Goal: Task Accomplishment & Management: Manage account settings

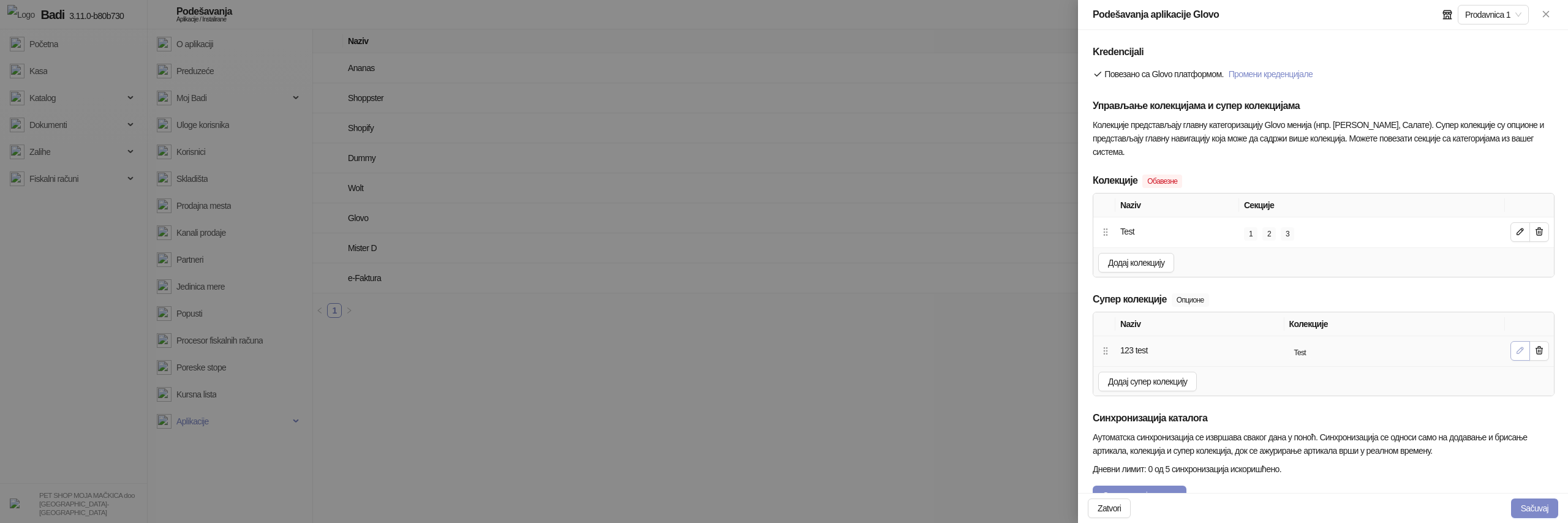
click at [1516, 350] on icon "button" at bounding box center [1520, 350] width 10 height 10
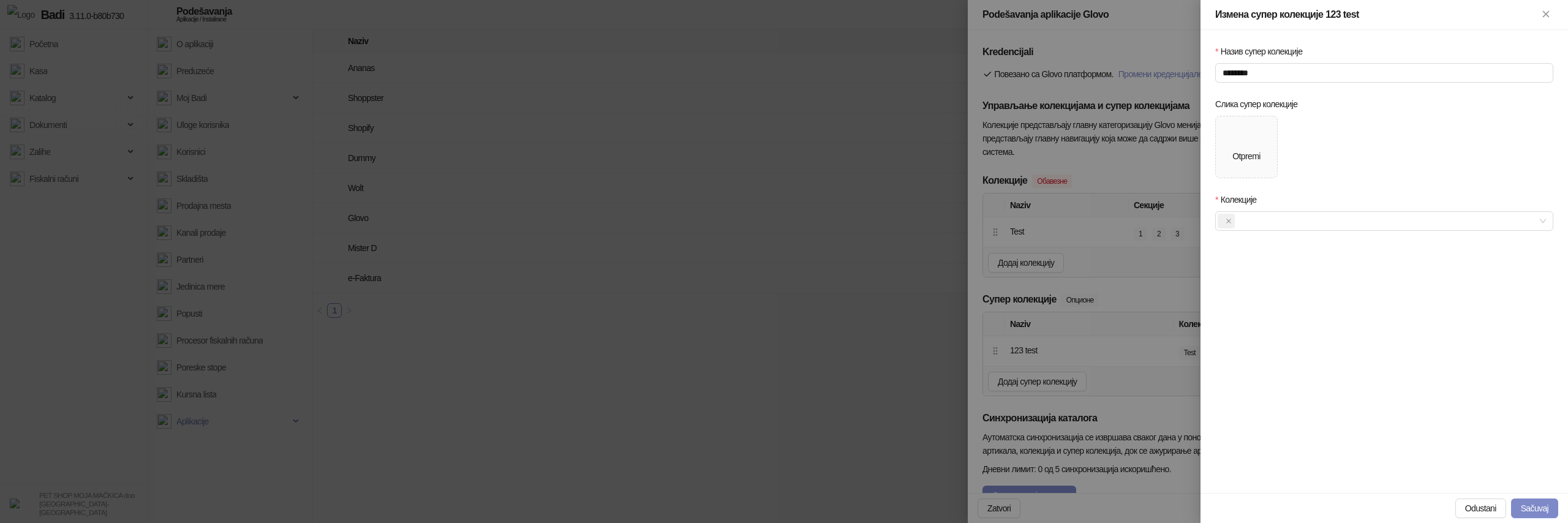
click at [1049, 325] on div at bounding box center [784, 261] width 1568 height 523
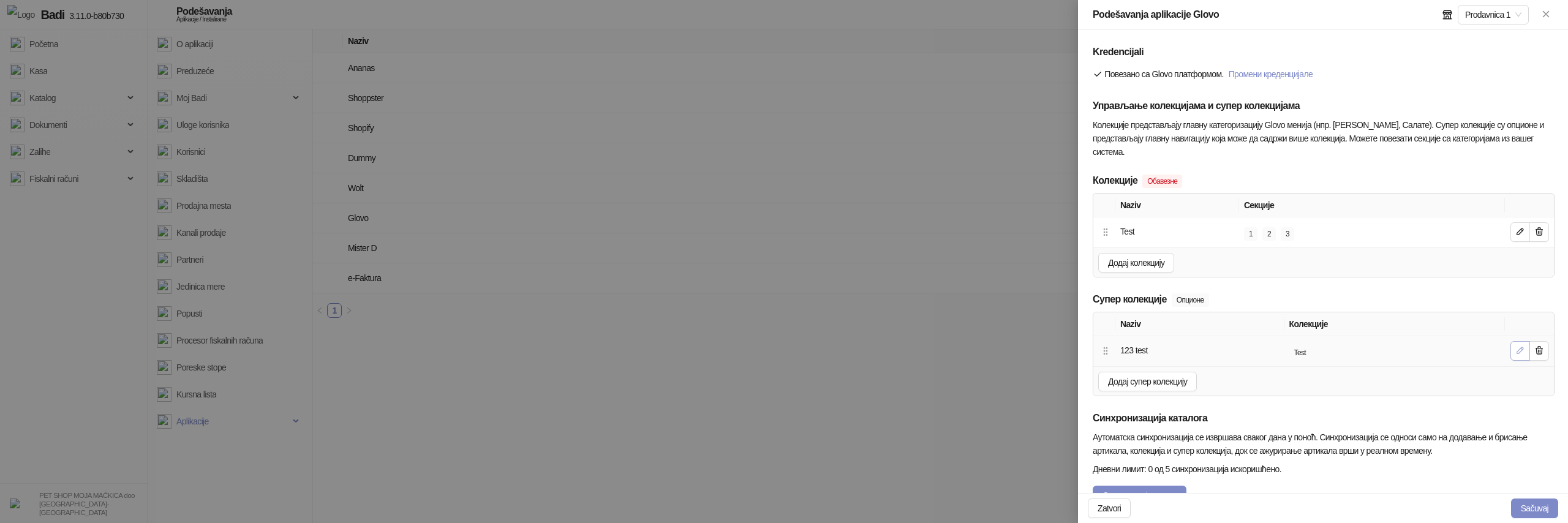
click at [1519, 347] on icon "button" at bounding box center [1520, 350] width 10 height 10
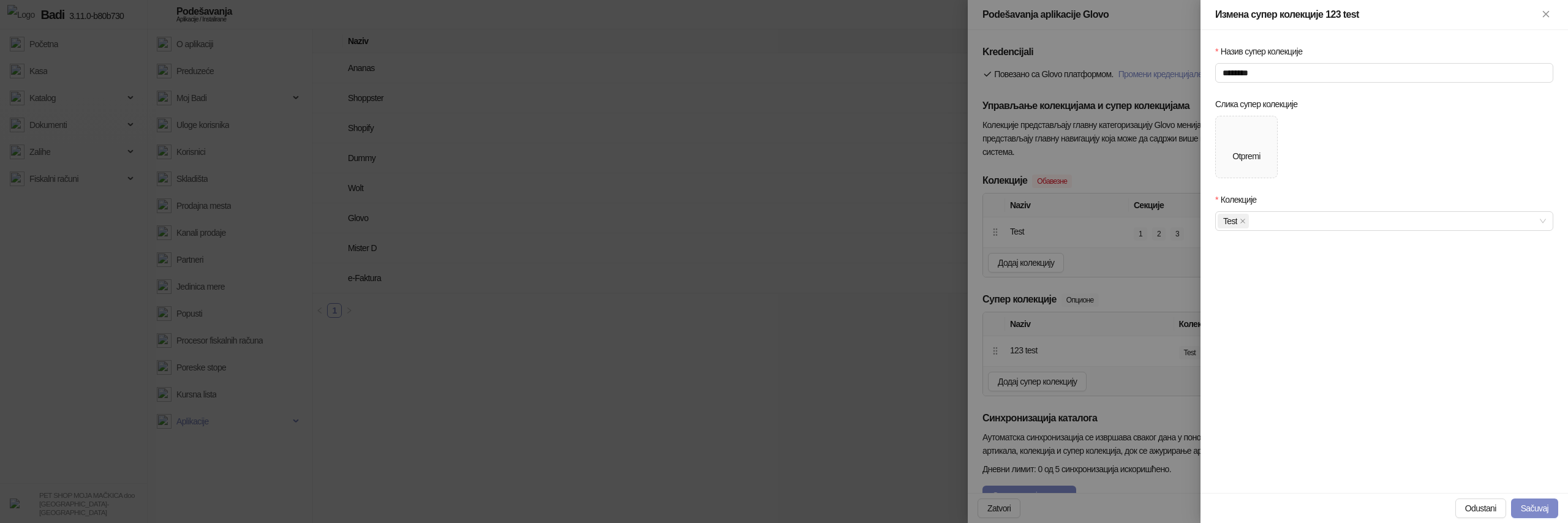
click at [1104, 226] on div at bounding box center [784, 261] width 1568 height 523
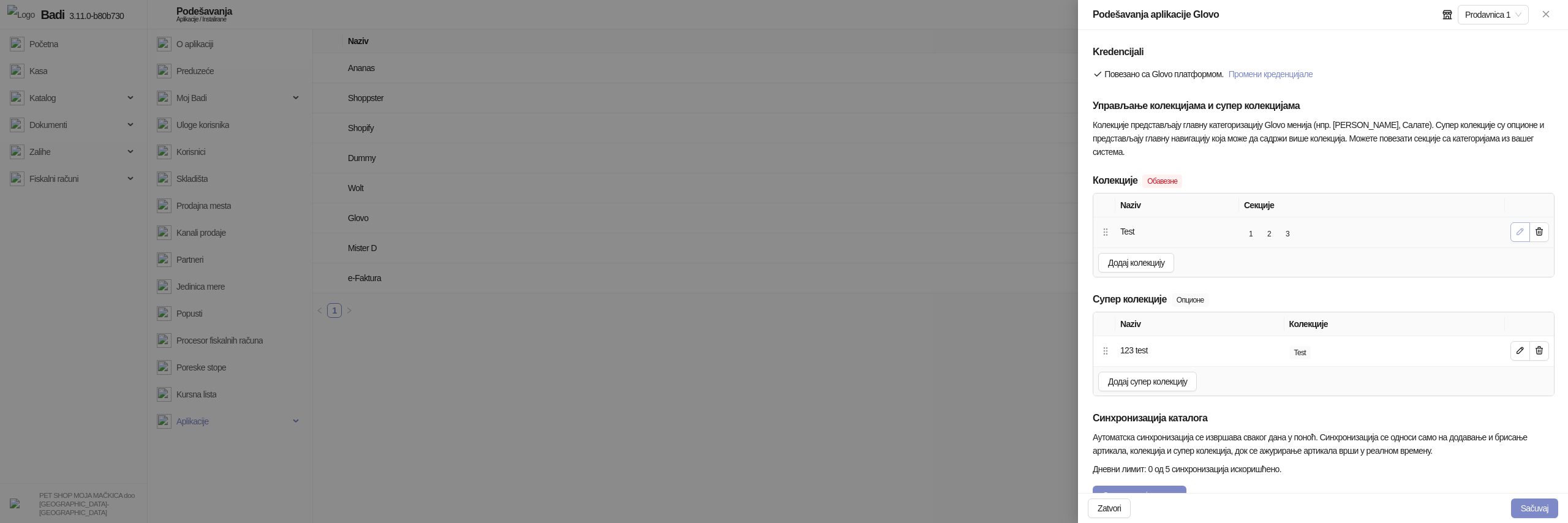
click at [1518, 230] on icon "button" at bounding box center [1520, 231] width 10 height 10
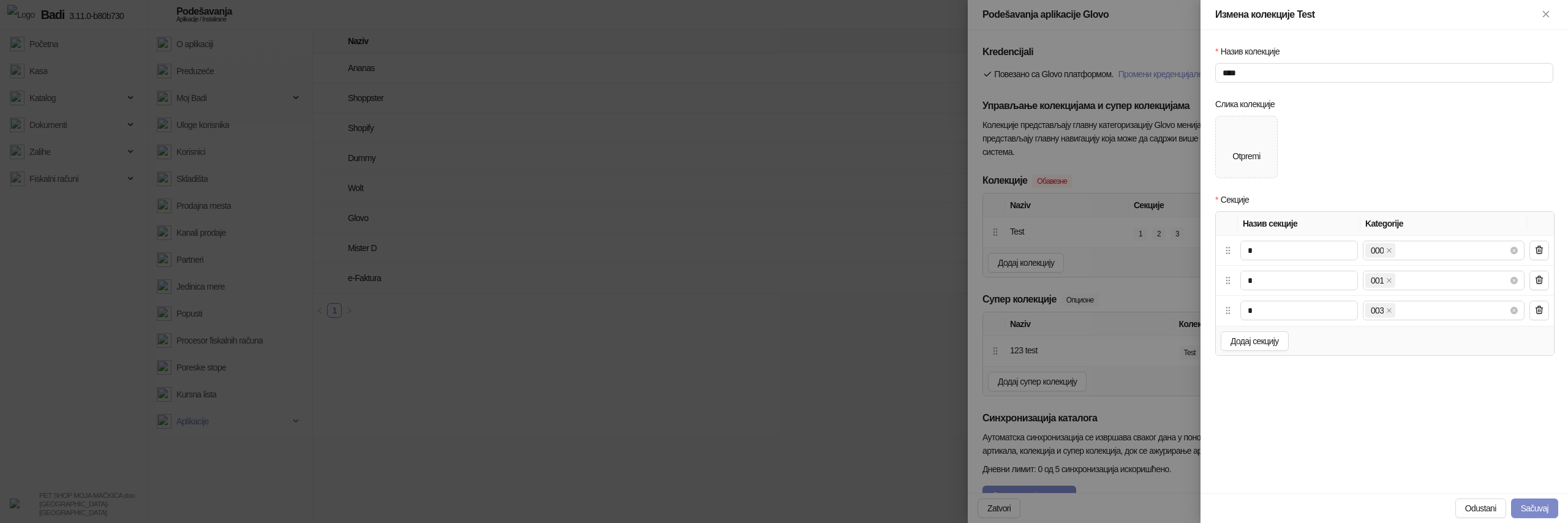
click at [1111, 319] on div at bounding box center [784, 261] width 1568 height 523
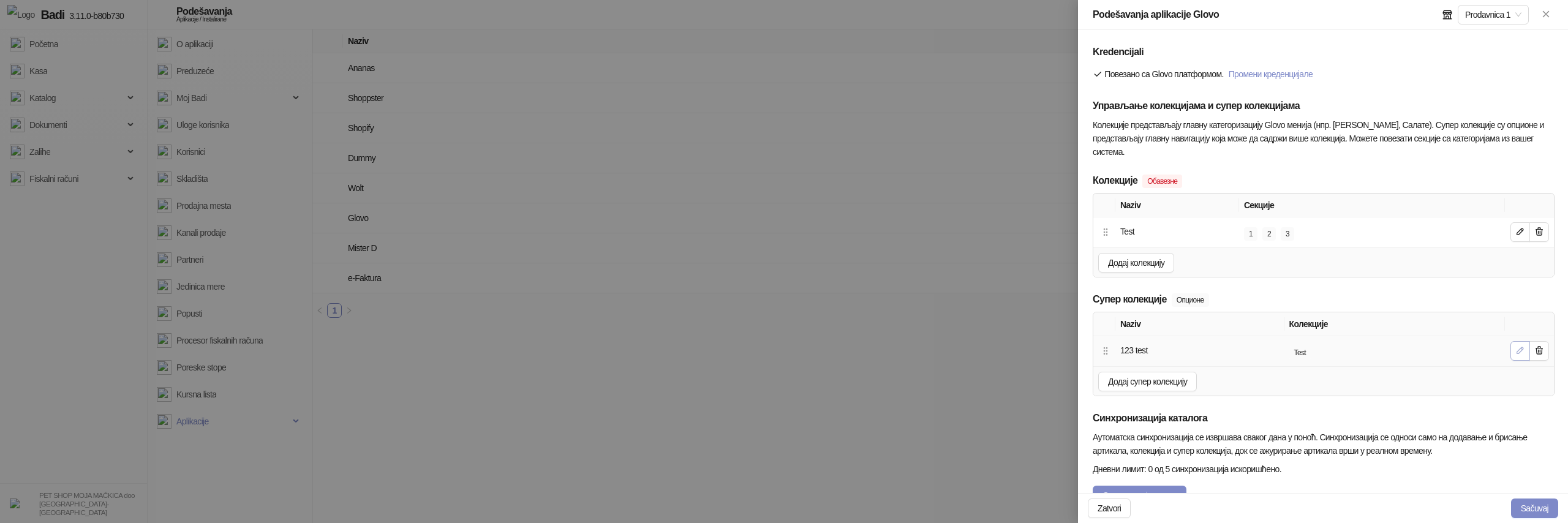
click at [1514, 348] on button "button" at bounding box center [1520, 350] width 19 height 19
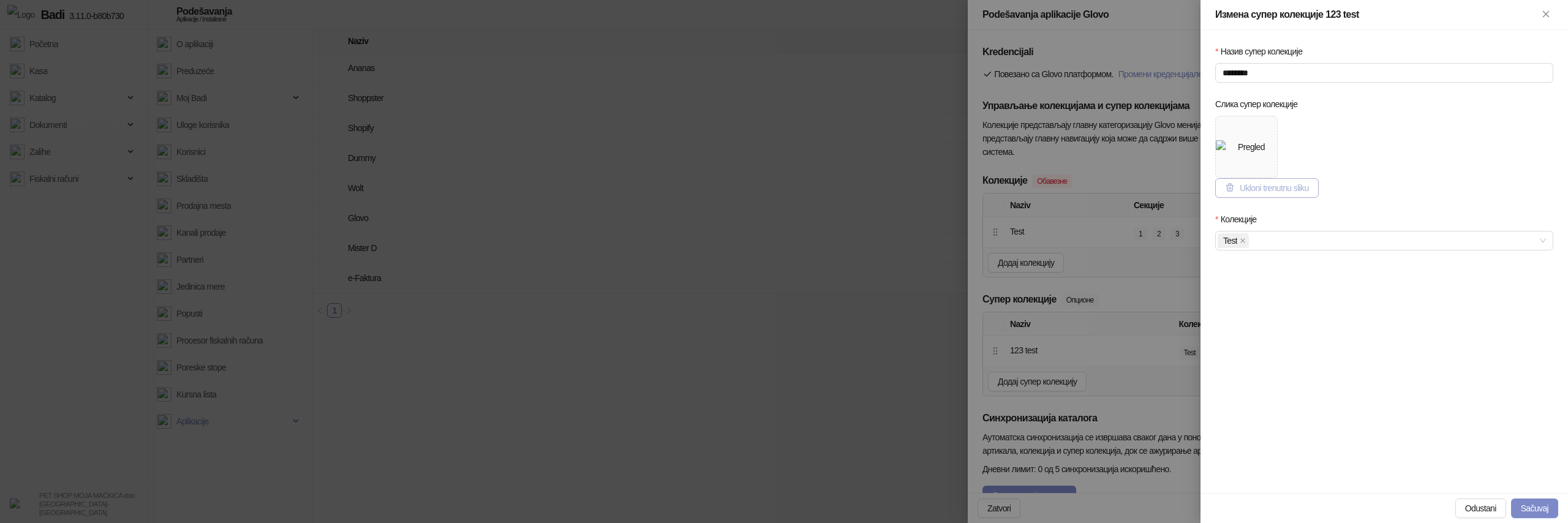
click at [1280, 183] on span "Ukloni trenutnu sliku" at bounding box center [1274, 188] width 69 height 10
click at [1238, 157] on div "Otpremi" at bounding box center [1246, 156] width 28 height 14
click at [1544, 509] on button "Sačuvaj" at bounding box center [1534, 507] width 47 height 19
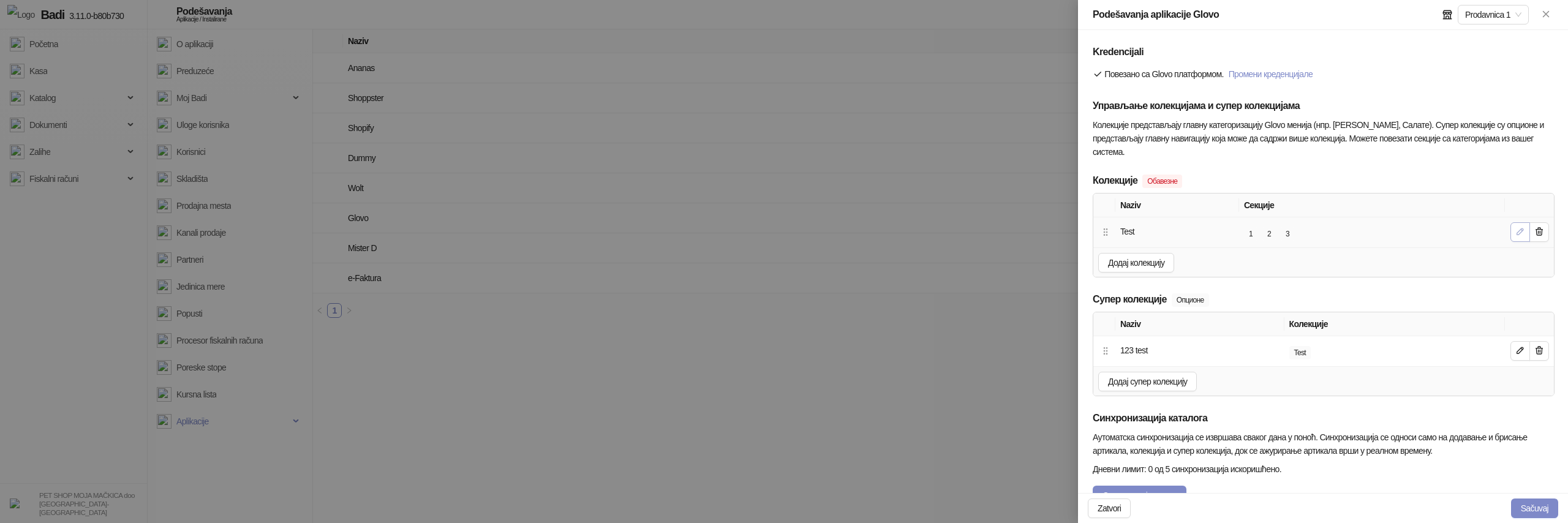
click at [1516, 238] on button "button" at bounding box center [1520, 232] width 19 height 19
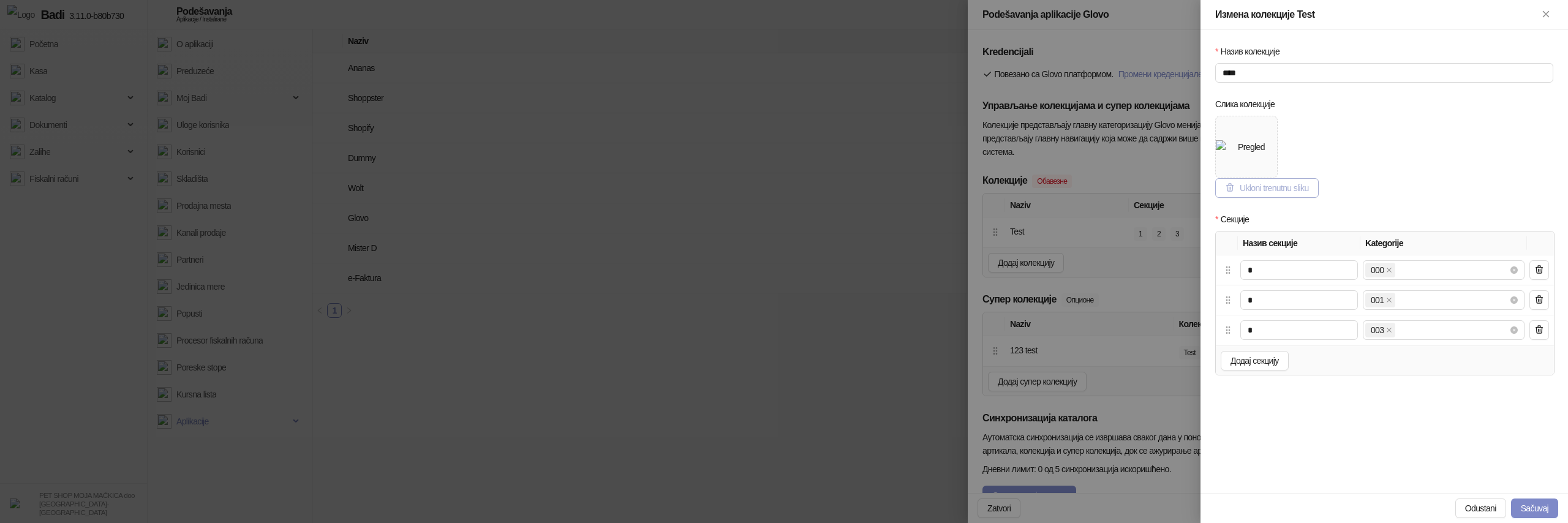
click at [1269, 190] on span "Ukloni trenutnu sliku" at bounding box center [1274, 188] width 69 height 10
click at [1254, 161] on div "Otpremi" at bounding box center [1246, 156] width 28 height 14
click at [1271, 179] on button "Ukloni trenutnu sliku" at bounding box center [1267, 188] width 104 height 19
click at [1253, 155] on div "Otpremi" at bounding box center [1246, 156] width 28 height 14
click at [1532, 507] on button "Sačuvaj" at bounding box center [1534, 507] width 47 height 19
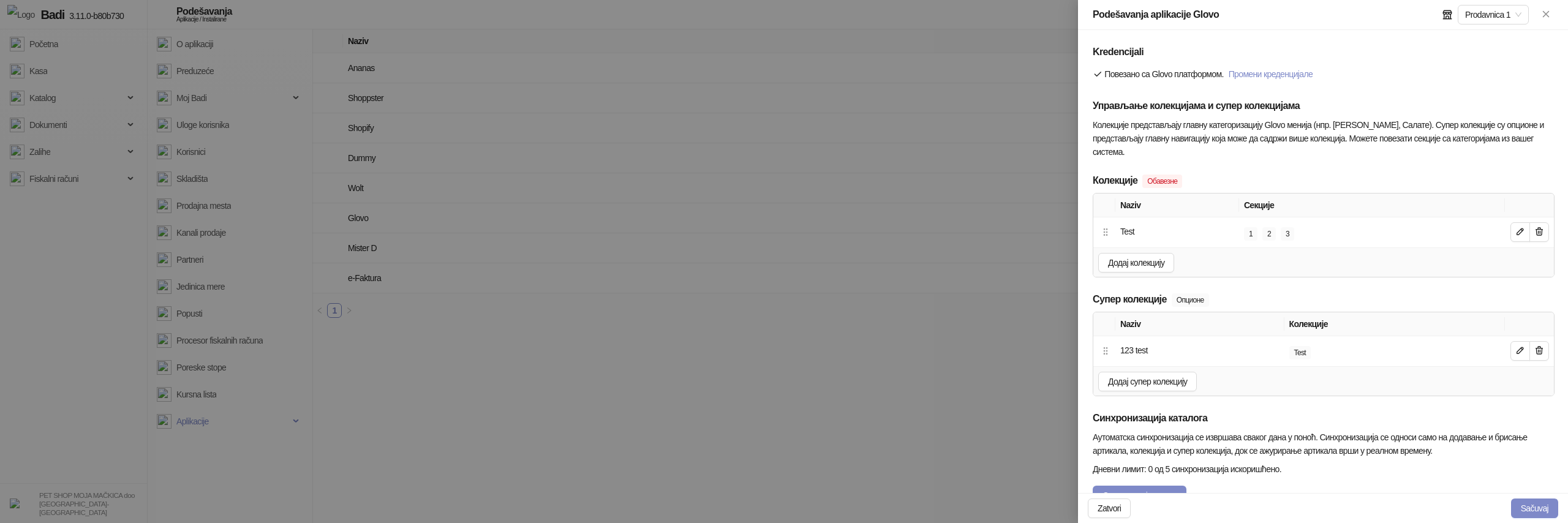
click at [1532, 507] on button "Sačuvaj" at bounding box center [1534, 507] width 47 height 19
click at [1531, 514] on button "Sačuvaj" at bounding box center [1534, 507] width 47 height 19
click at [1525, 510] on button "Sačuvaj" at bounding box center [1534, 507] width 47 height 19
click at [1531, 506] on button "Sačuvaj" at bounding box center [1534, 507] width 47 height 19
click at [1543, 508] on button "Sačuvaj" at bounding box center [1534, 507] width 47 height 19
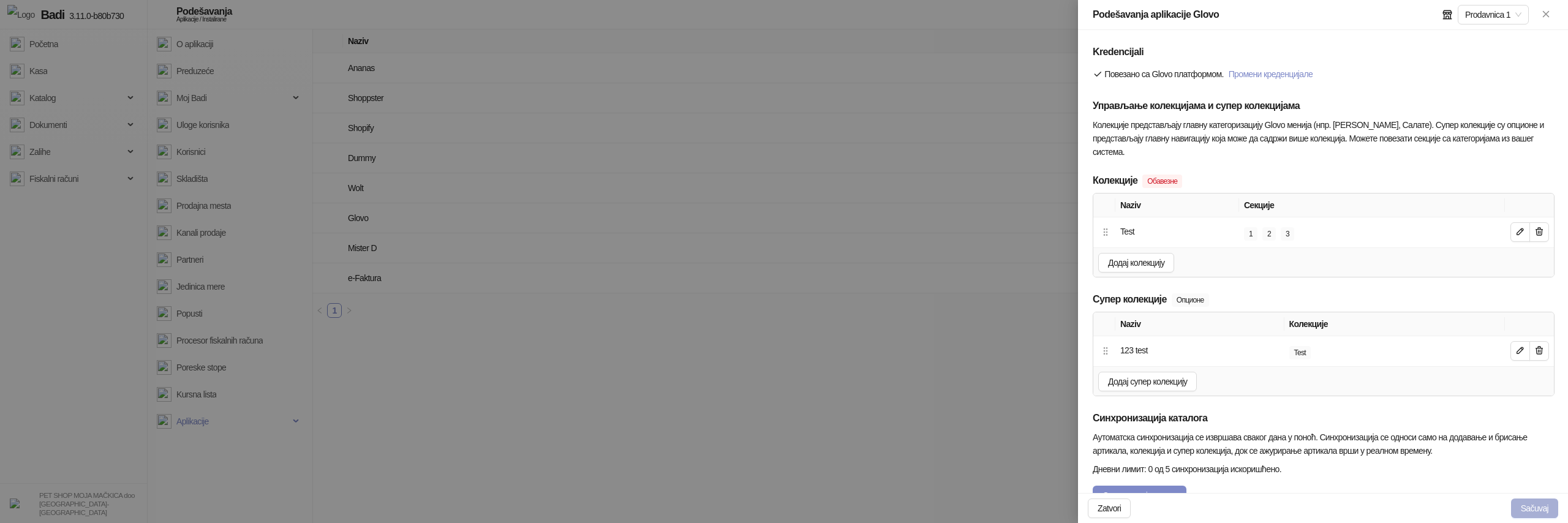
click at [1526, 506] on button "Sačuvaj" at bounding box center [1534, 507] width 47 height 19
click at [1517, 350] on icon "button" at bounding box center [1520, 350] width 10 height 10
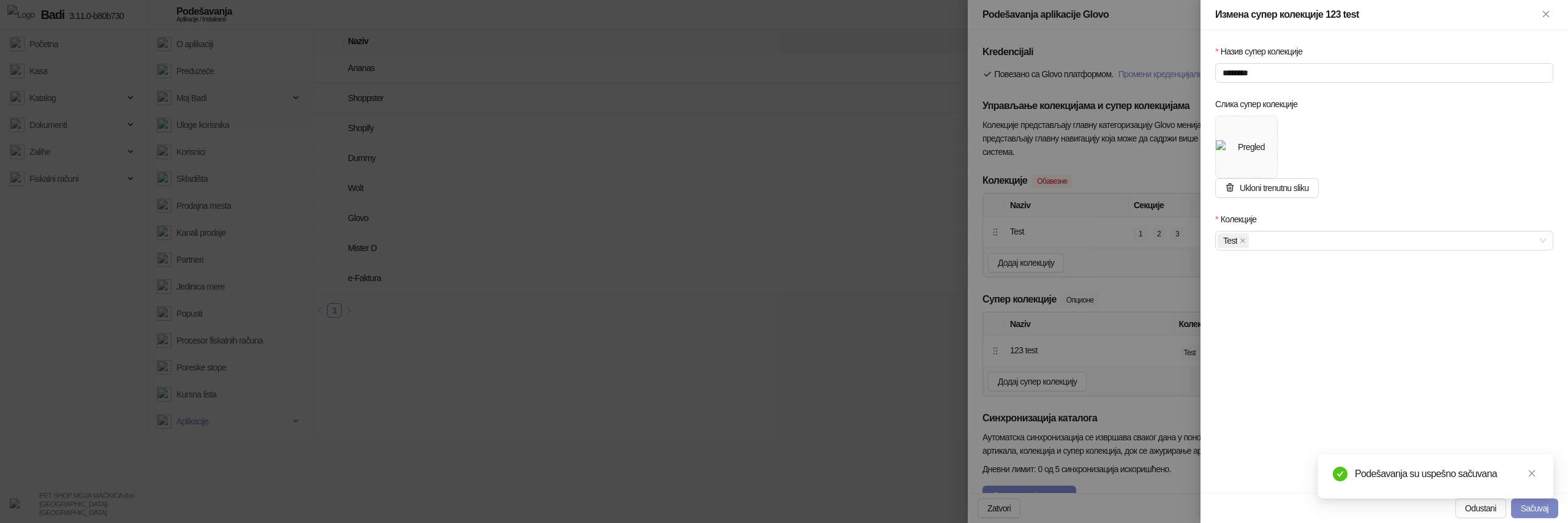
click at [1056, 275] on div at bounding box center [784, 261] width 1568 height 523
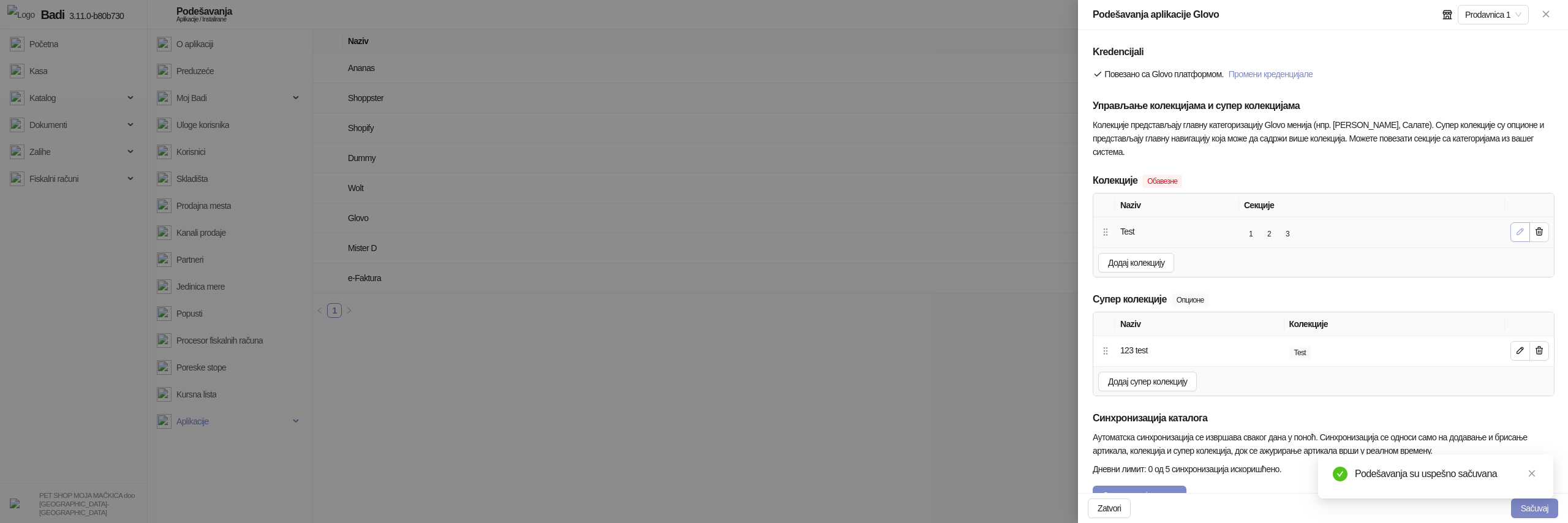
click at [1520, 237] on button "button" at bounding box center [1520, 232] width 19 height 19
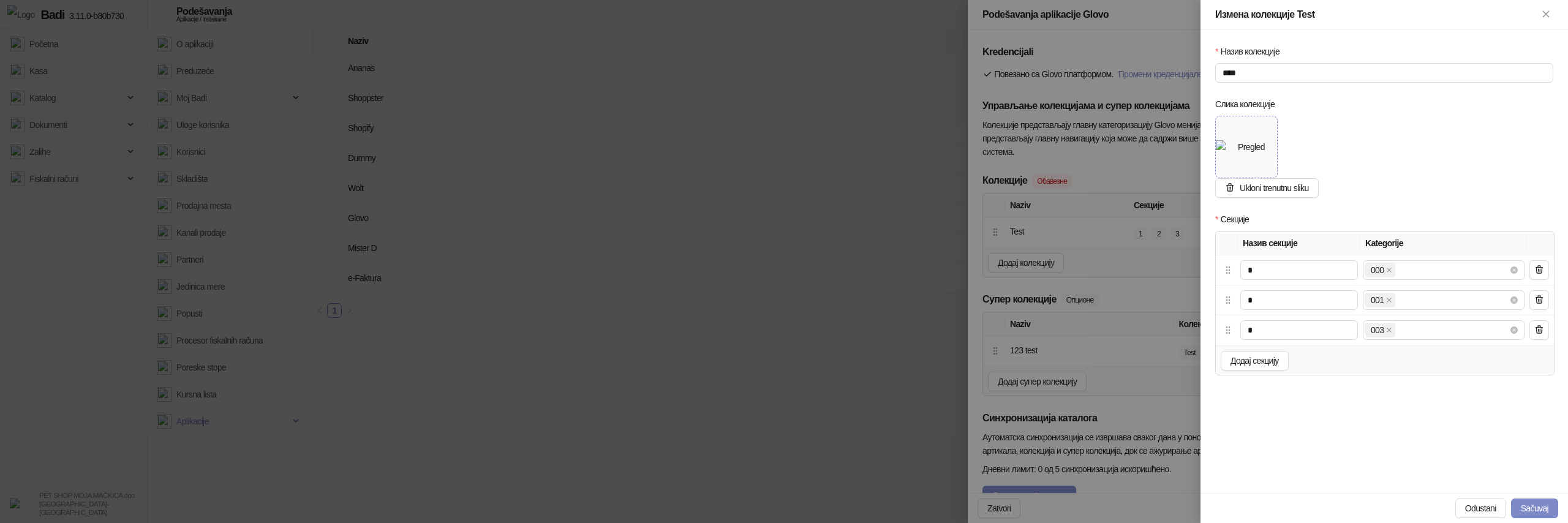
click at [1247, 150] on img at bounding box center [1246, 147] width 62 height 14
click at [1275, 456] on div "Назив колекције **** Слика колекције Ukloni trenutnu sliku Секције Назив секциј…" at bounding box center [1385, 262] width 368 height 463
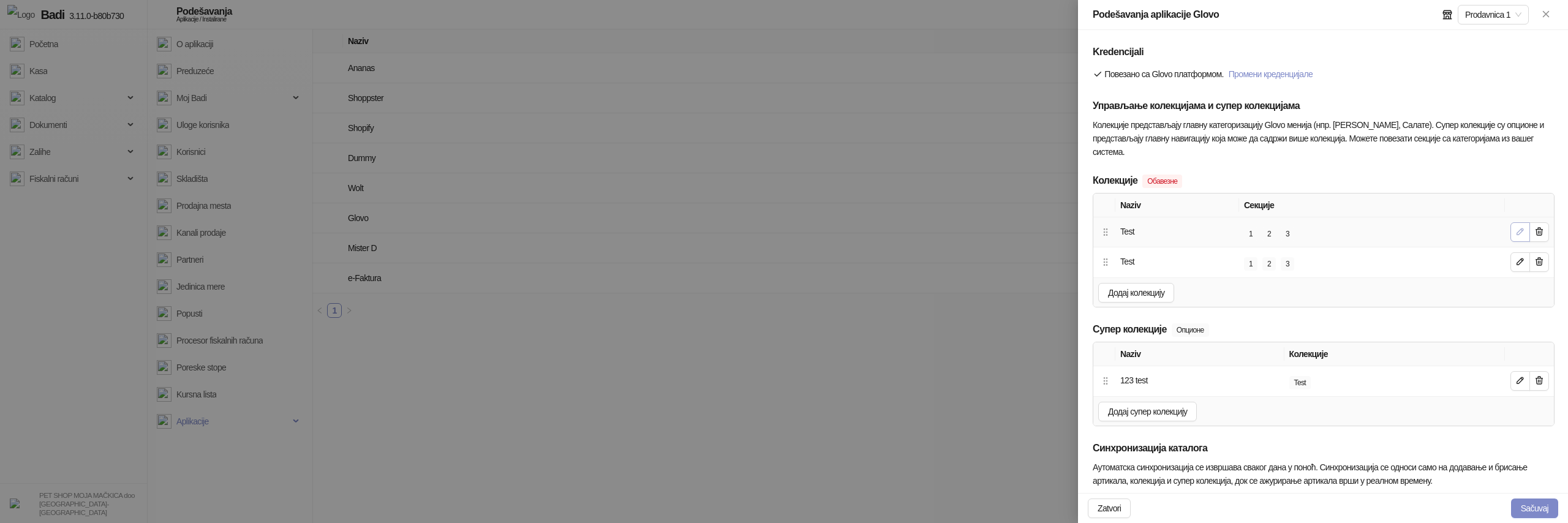
type input "**********"
click at [1518, 235] on icon "button" at bounding box center [1520, 231] width 10 height 10
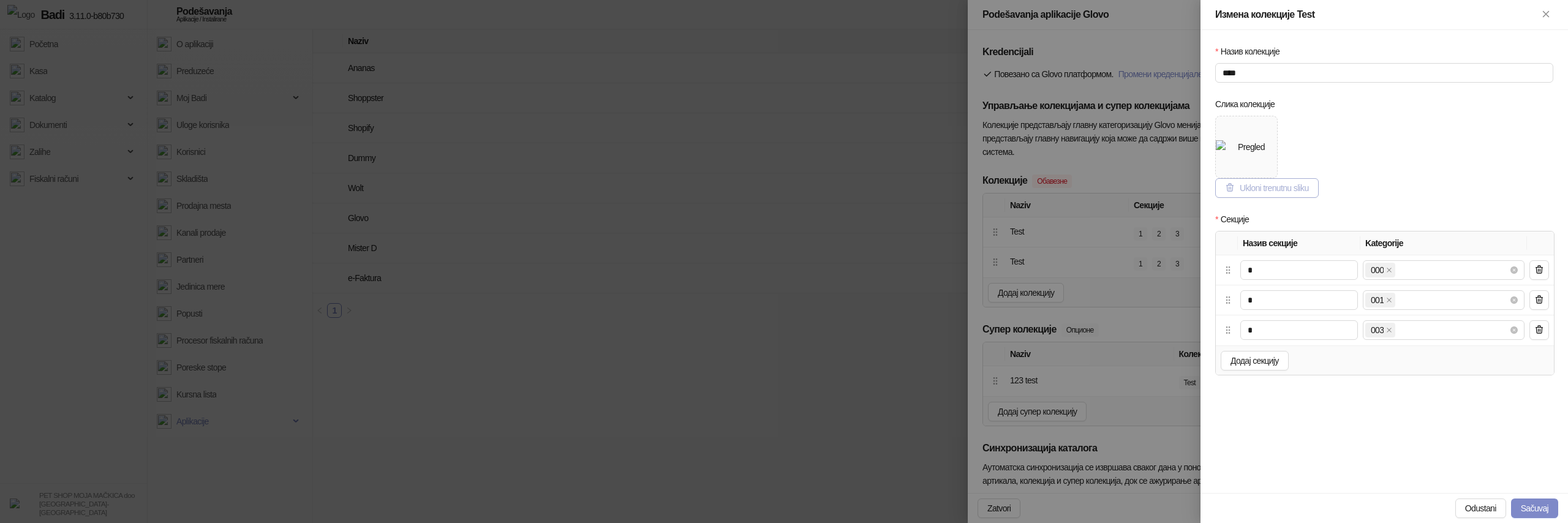
click at [1279, 186] on span "Ukloni trenutnu sliku" at bounding box center [1274, 188] width 69 height 10
click at [1247, 152] on div "Otpremi" at bounding box center [1246, 147] width 28 height 32
click at [1520, 506] on button "Sačuvaj" at bounding box center [1534, 507] width 47 height 19
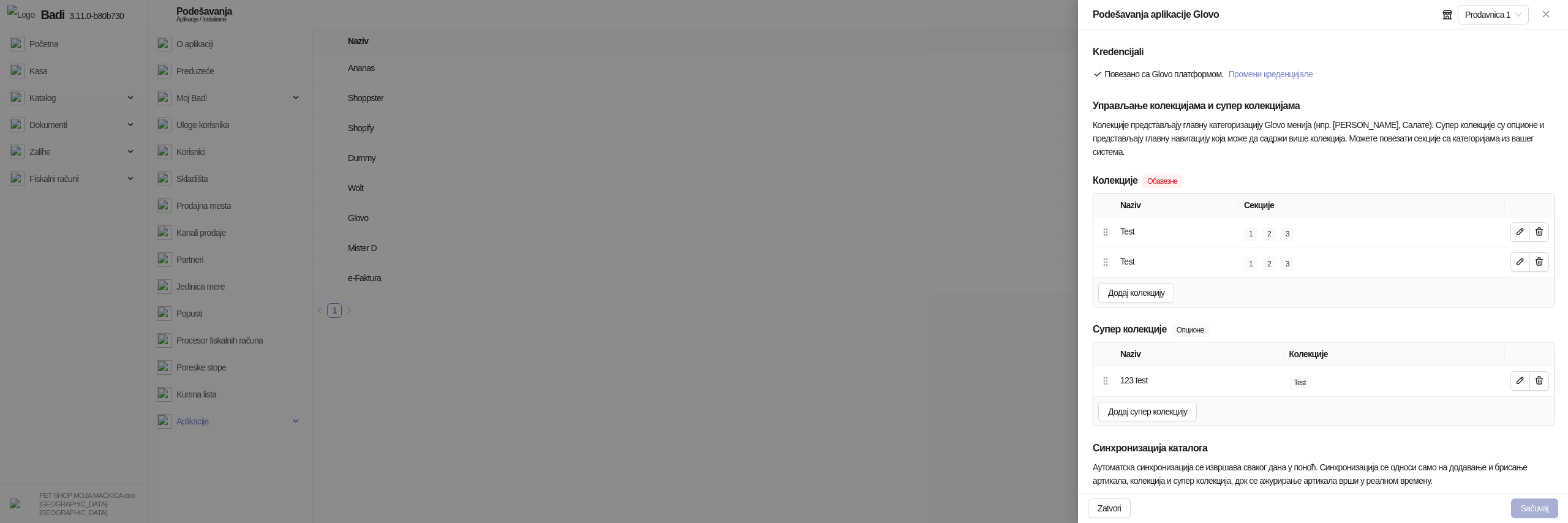
click at [1520, 510] on button "Sačuvaj" at bounding box center [1534, 507] width 47 height 19
click at [1520, 228] on icon "button" at bounding box center [1520, 231] width 10 height 10
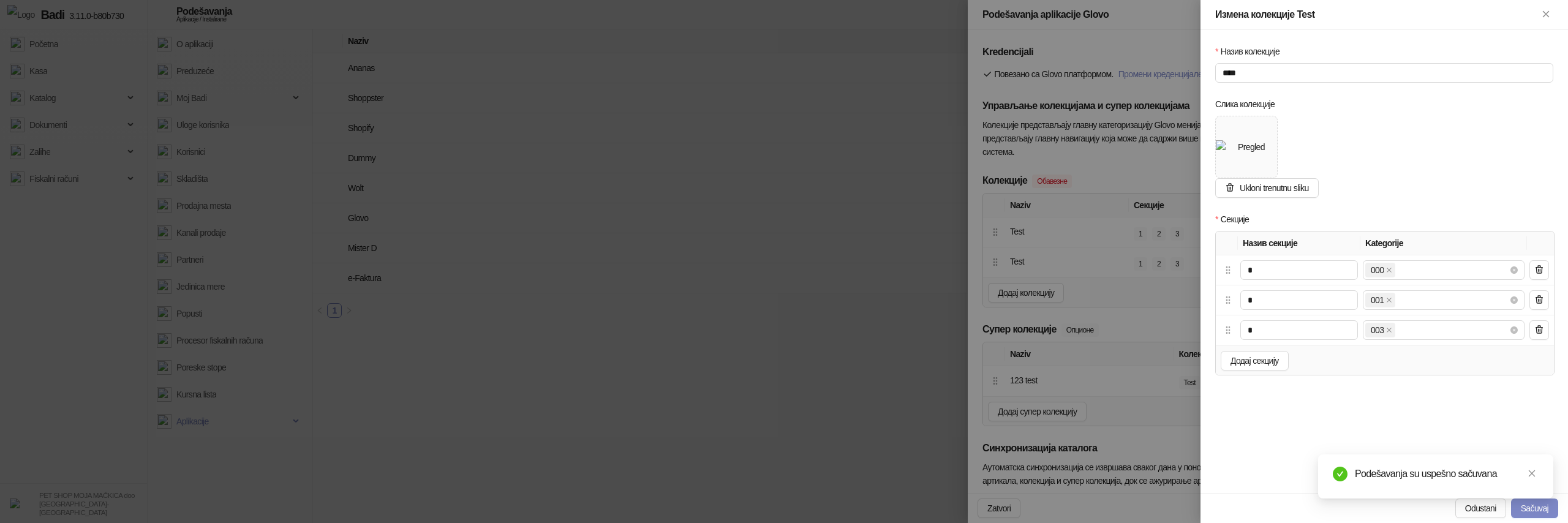
click at [1071, 285] on div at bounding box center [784, 261] width 1568 height 523
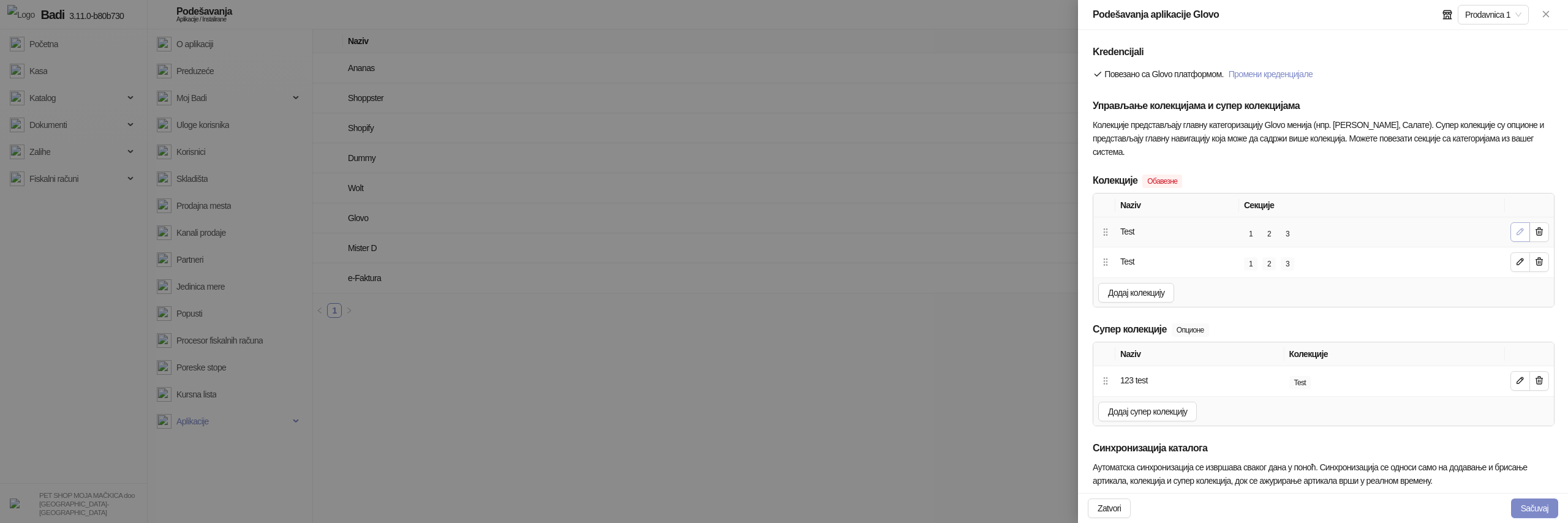
click at [1518, 233] on icon "button" at bounding box center [1520, 231] width 6 height 6
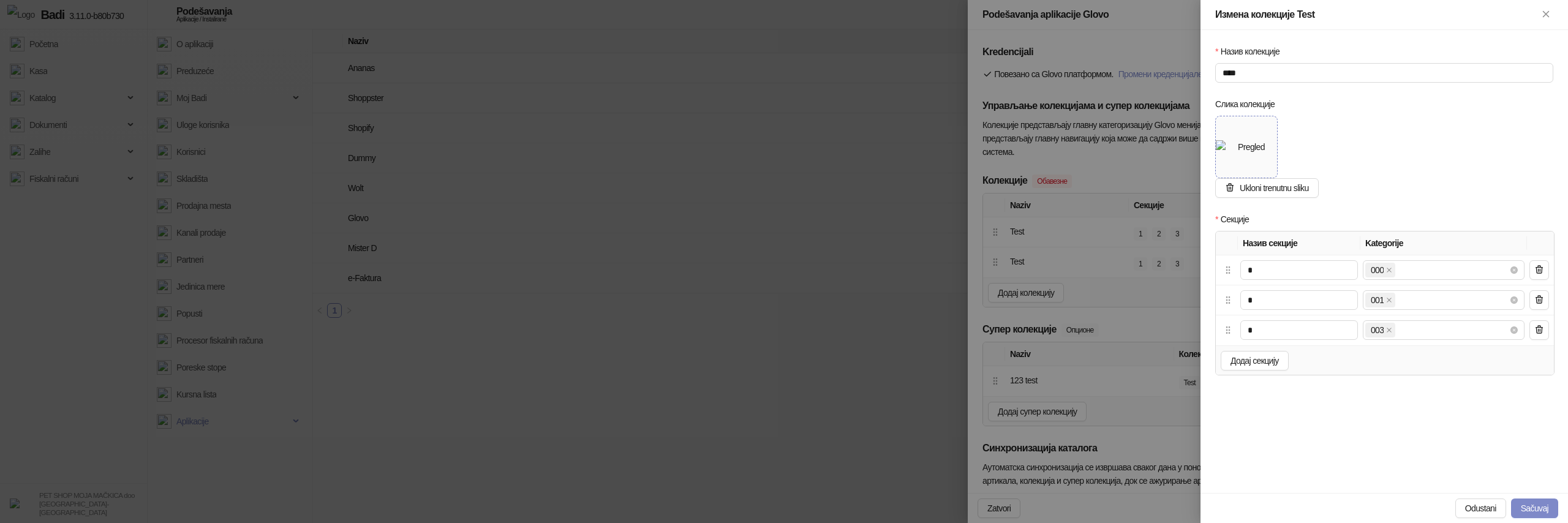
click at [1223, 148] on img at bounding box center [1246, 147] width 62 height 14
click at [1513, 492] on div "Назив колекције **** Слика колекције Ukloni trenutnu sliku Секције Назив секциј…" at bounding box center [1385, 262] width 368 height 463
click at [1524, 502] on button "Sačuvaj" at bounding box center [1534, 507] width 47 height 19
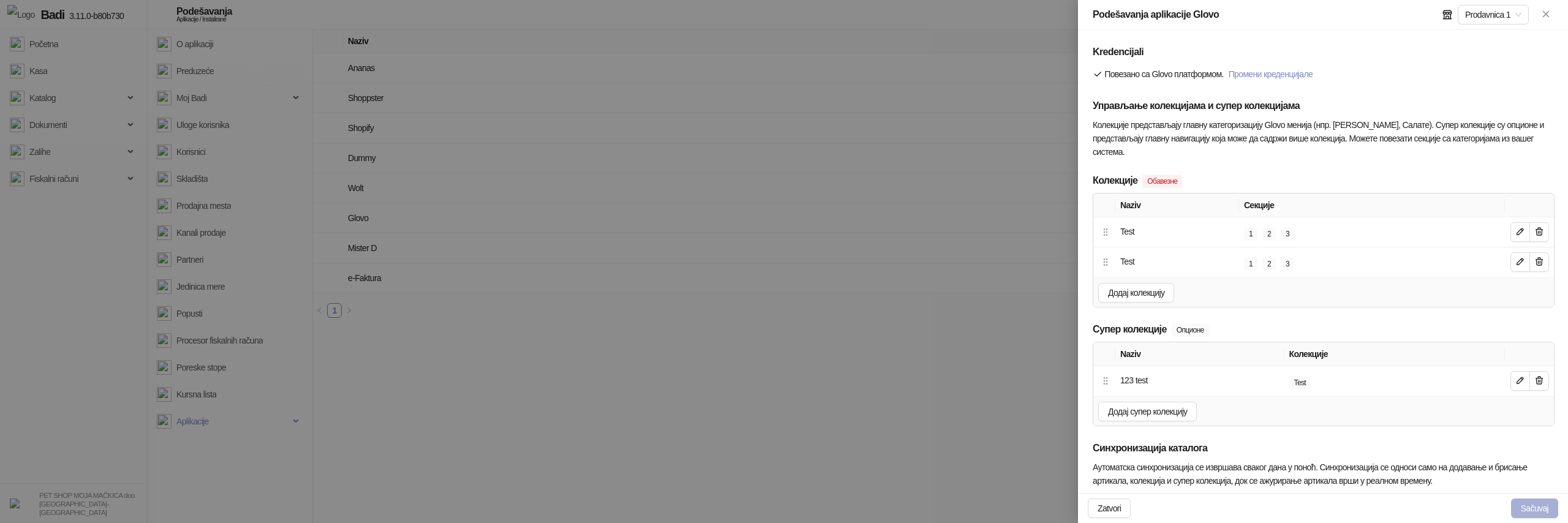
click at [1531, 508] on button "Sačuvaj" at bounding box center [1534, 507] width 47 height 19
click at [1518, 232] on icon "button" at bounding box center [1520, 231] width 10 height 10
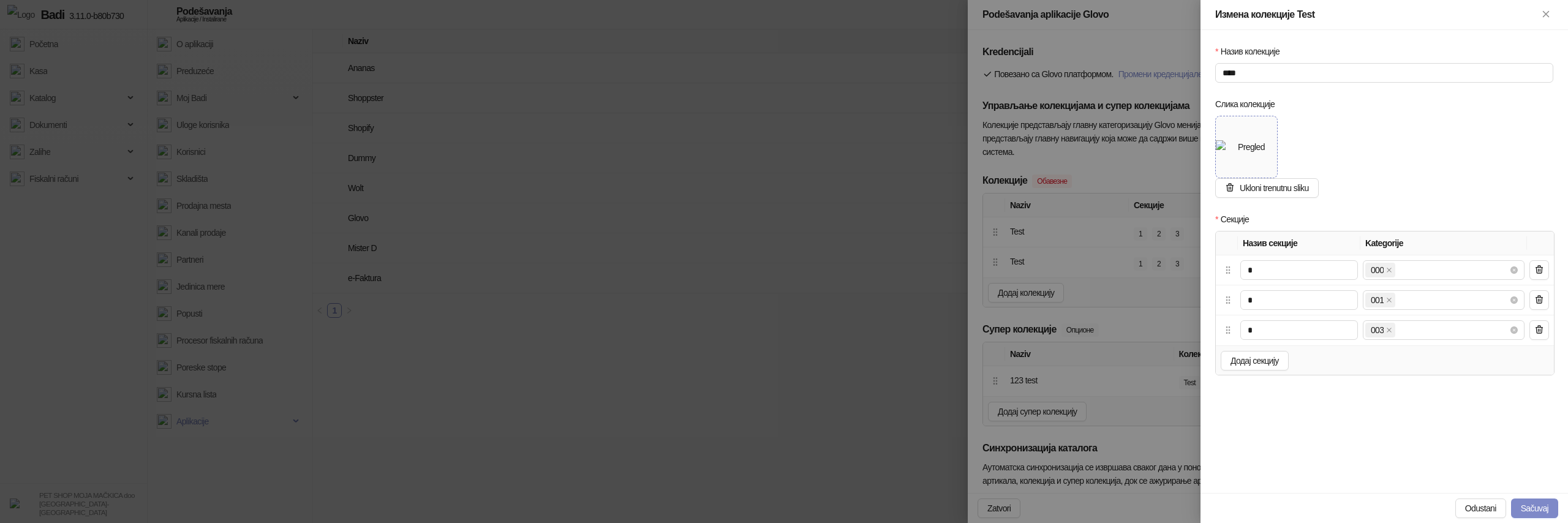
click at [1261, 124] on span at bounding box center [1246, 147] width 62 height 62
click at [1542, 505] on button "Sačuvaj" at bounding box center [1534, 507] width 47 height 19
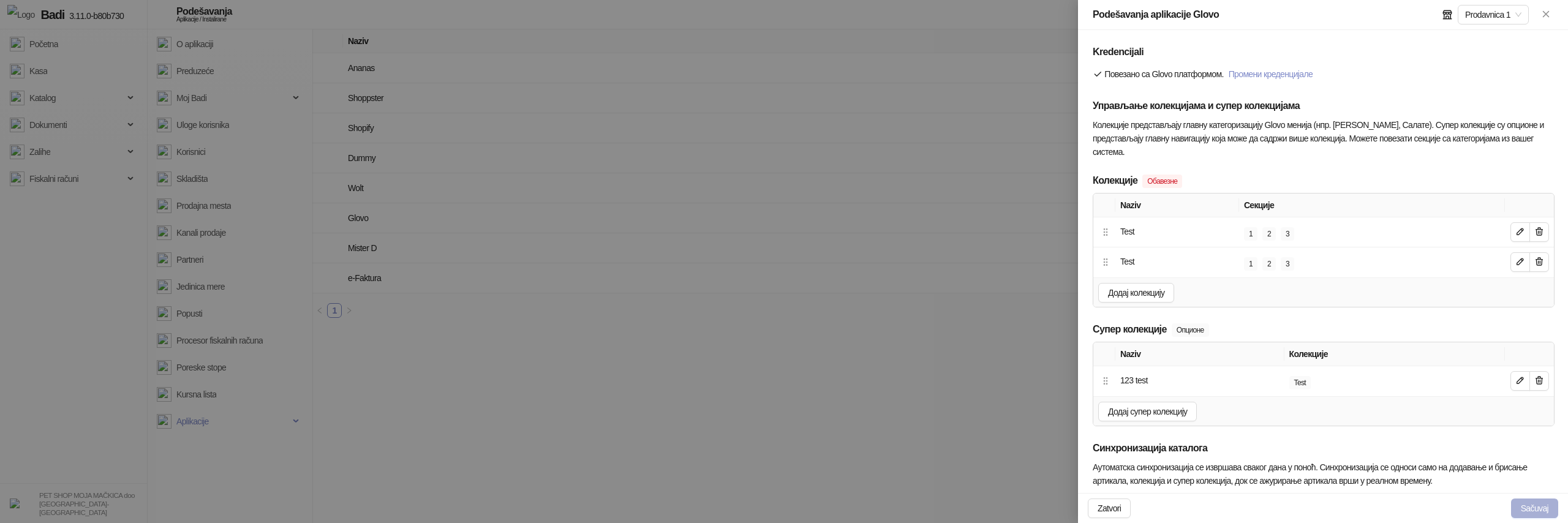
click at [1541, 504] on button "Sačuvaj" at bounding box center [1534, 507] width 47 height 19
click at [1520, 229] on icon "button" at bounding box center [1520, 231] width 6 height 6
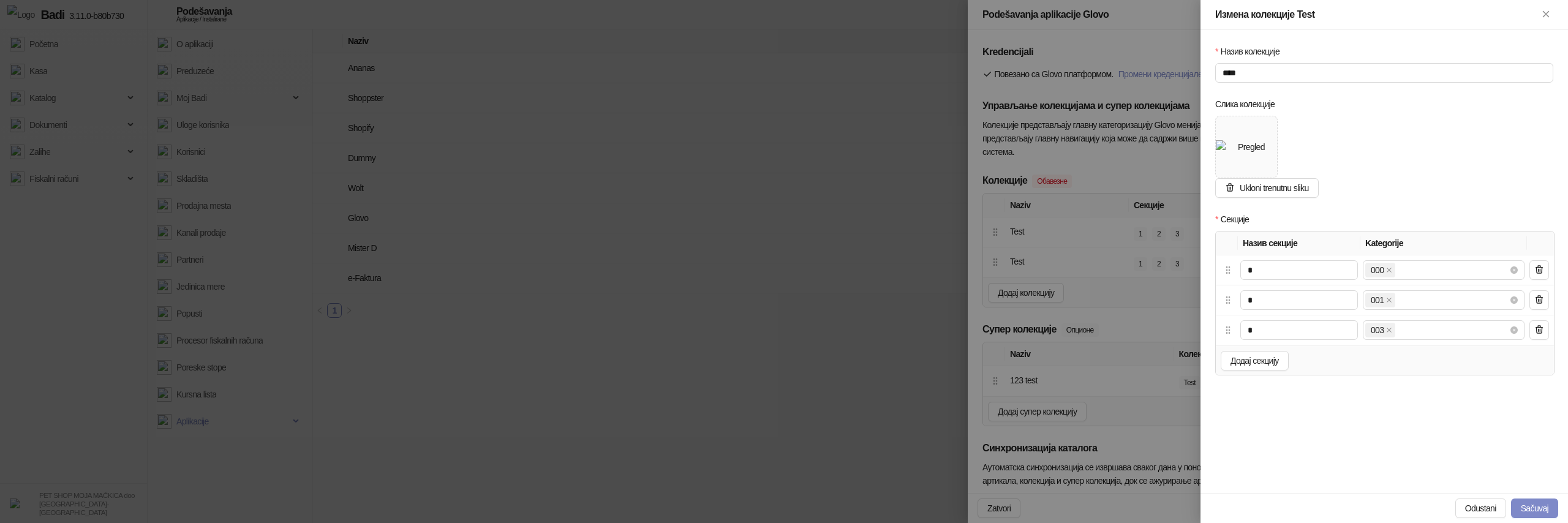
click at [1428, 100] on div "Слика колекције" at bounding box center [1385, 107] width 338 height 18
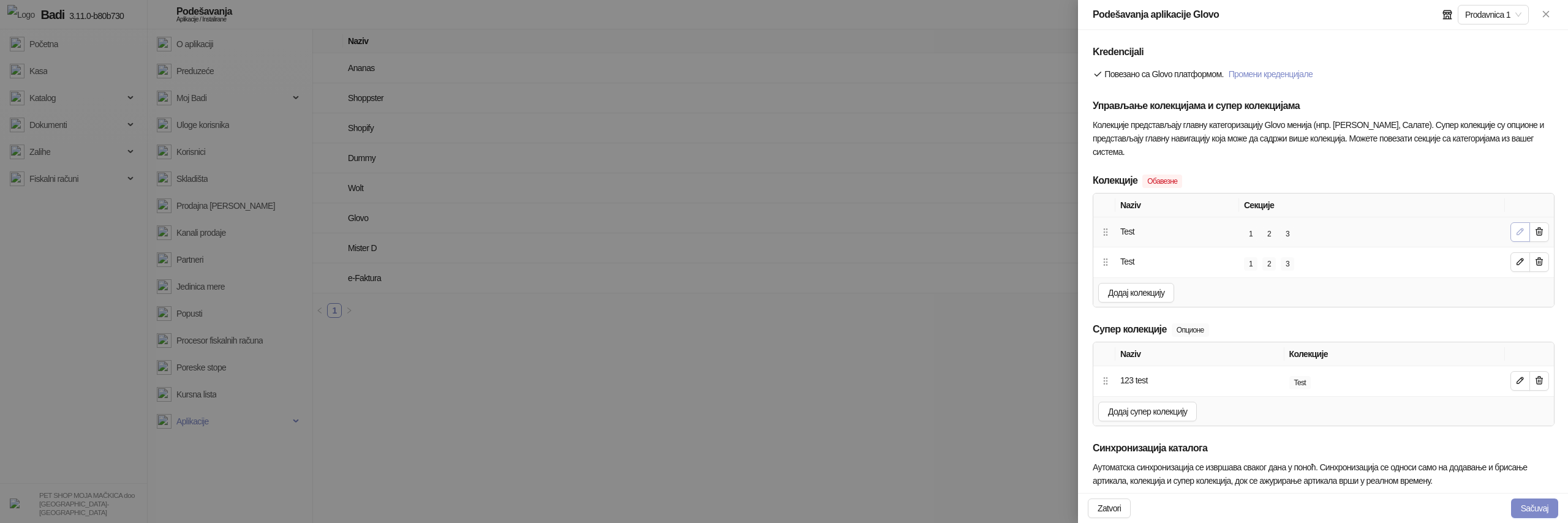
type input "**********"
click at [1517, 231] on icon "button" at bounding box center [1520, 231] width 10 height 10
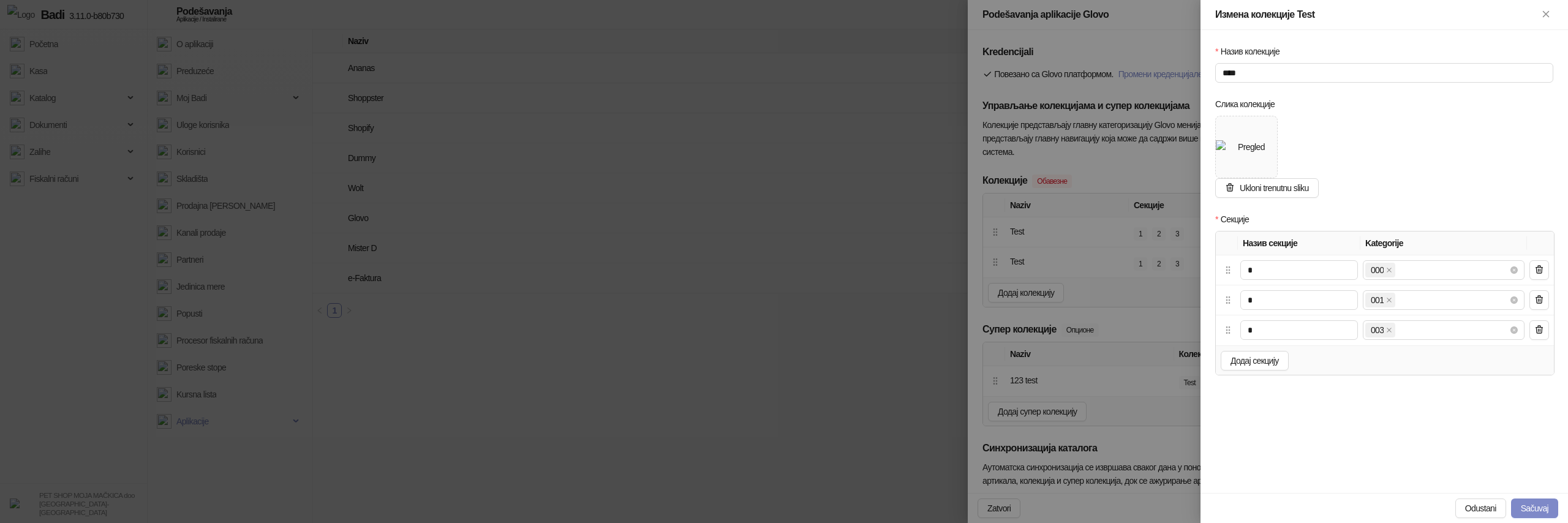
click at [1135, 251] on div at bounding box center [784, 261] width 1568 height 523
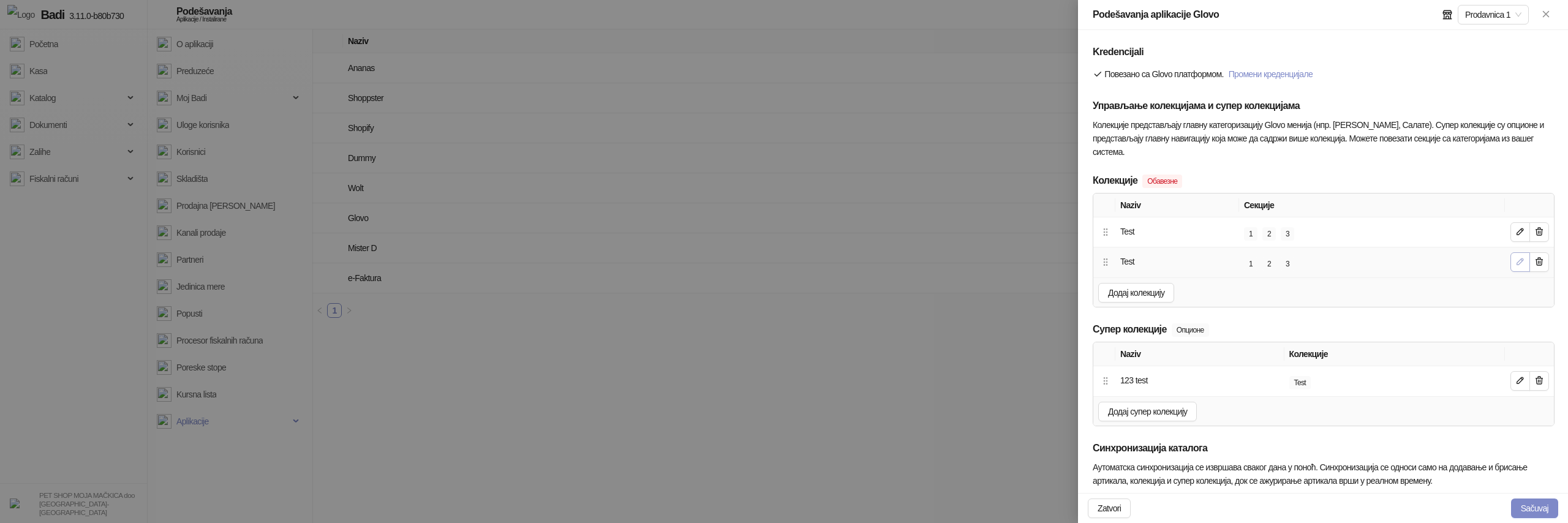
click at [1517, 261] on icon "button" at bounding box center [1520, 261] width 10 height 10
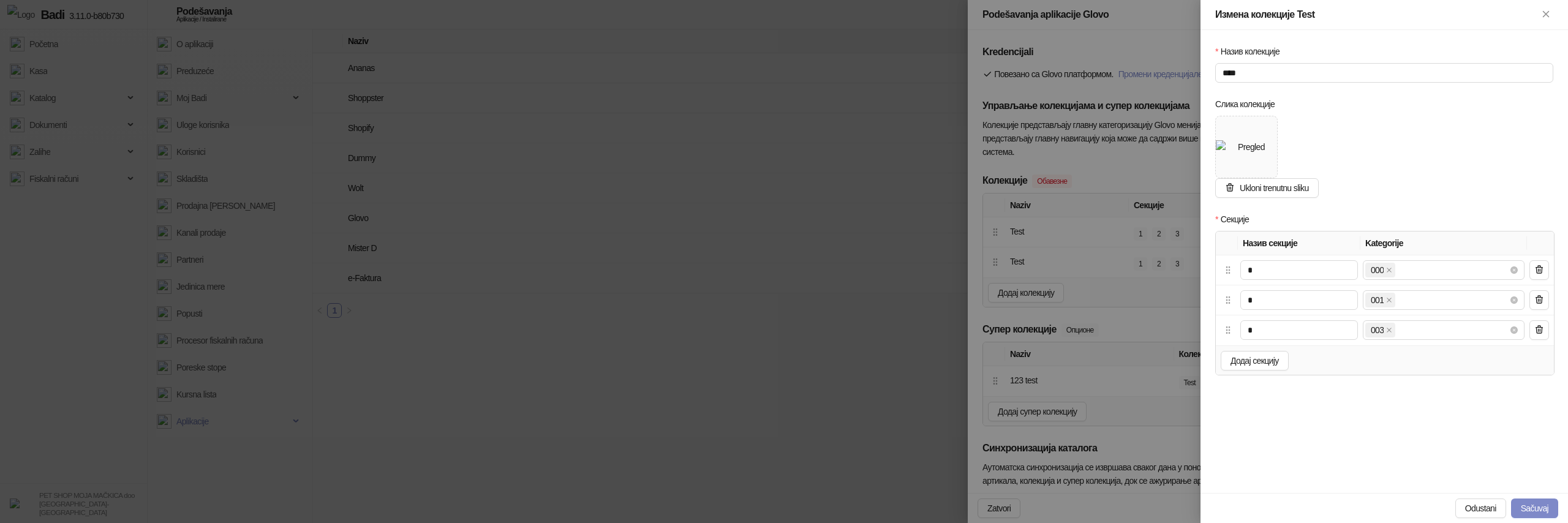
click at [1075, 241] on div at bounding box center [784, 261] width 1568 height 523
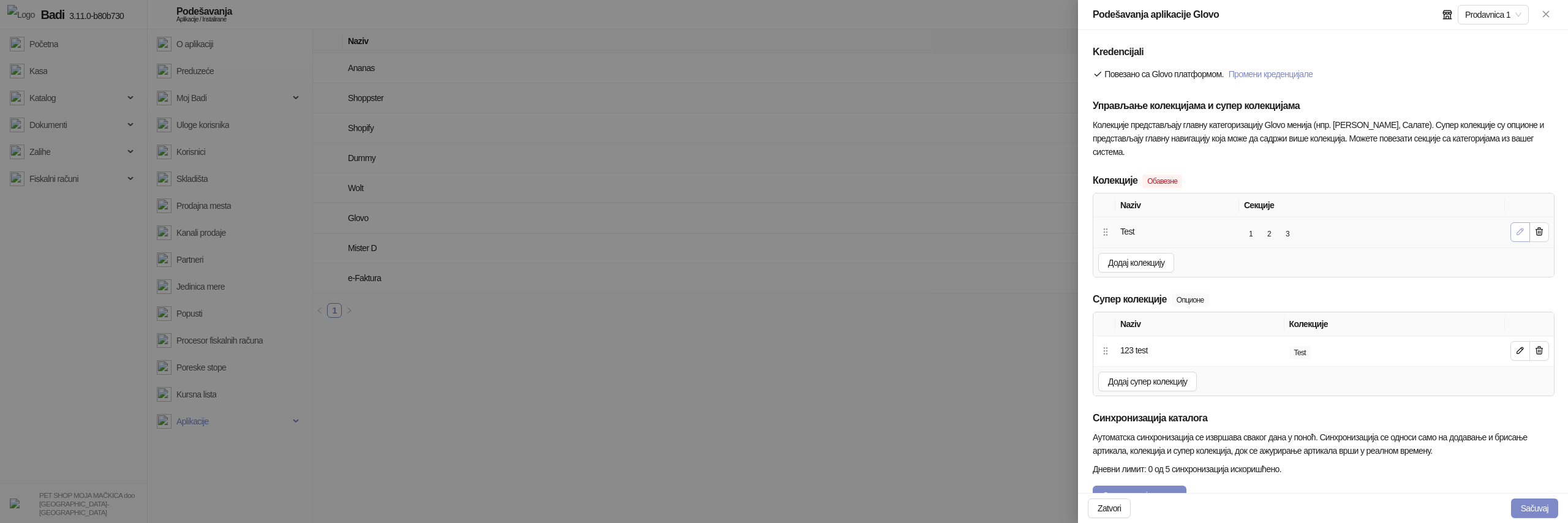
type input "**********"
click at [1522, 228] on icon "button" at bounding box center [1520, 231] width 10 height 10
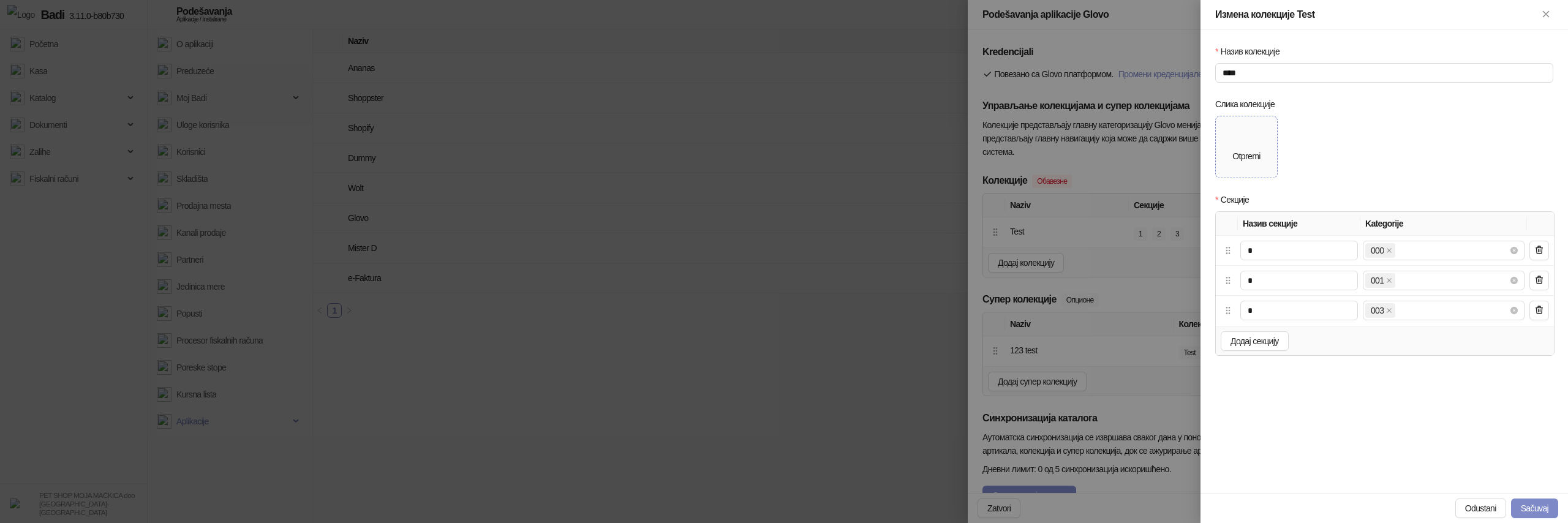
click at [1250, 149] on div "Otpremi" at bounding box center [1246, 147] width 28 height 32
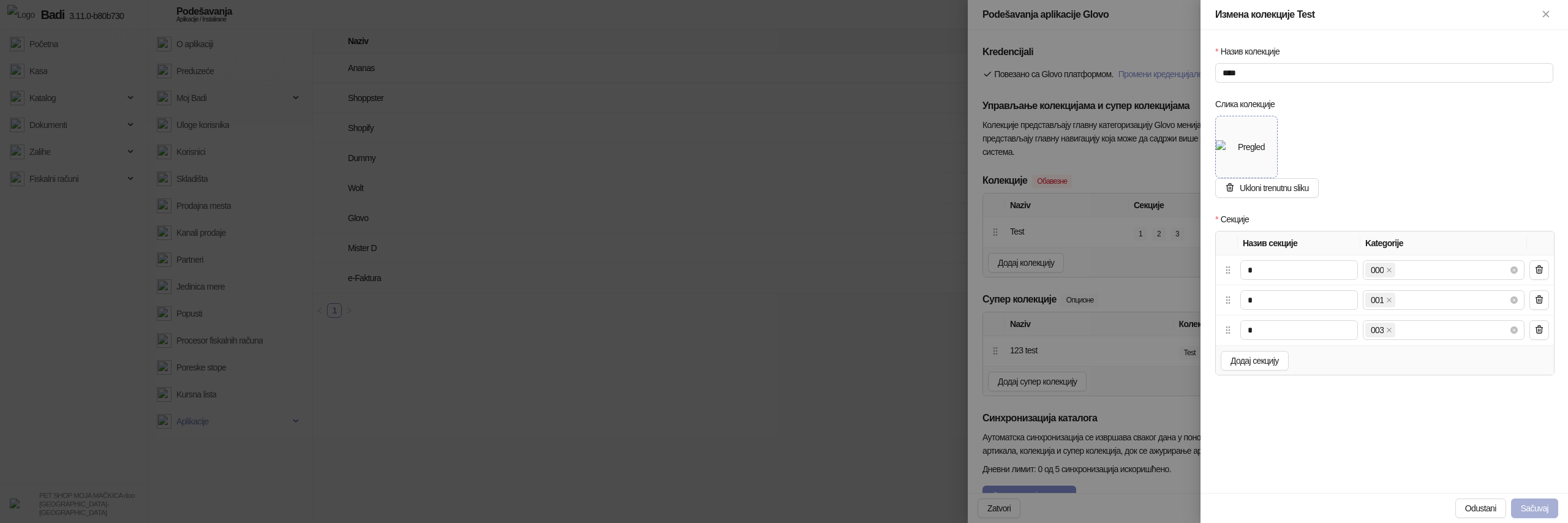
click at [1535, 510] on button "Sačuvaj" at bounding box center [1534, 507] width 47 height 19
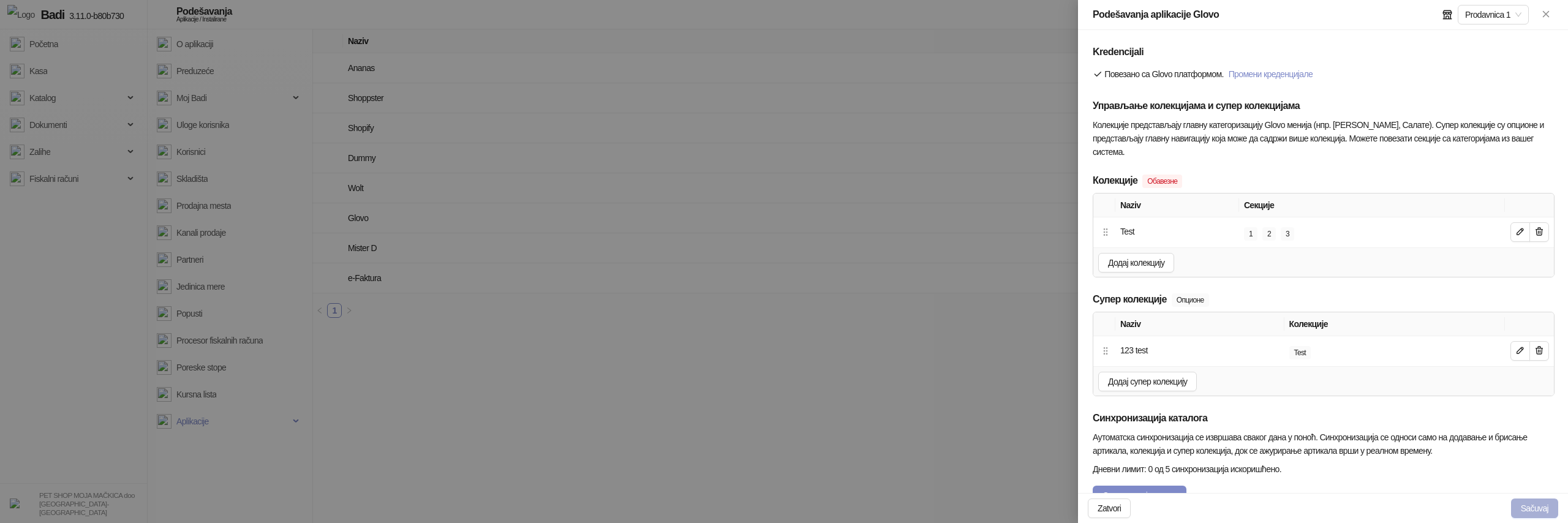
click at [1531, 507] on button "Sačuvaj" at bounding box center [1534, 507] width 47 height 19
click at [1523, 232] on icon "button" at bounding box center [1520, 231] width 10 height 10
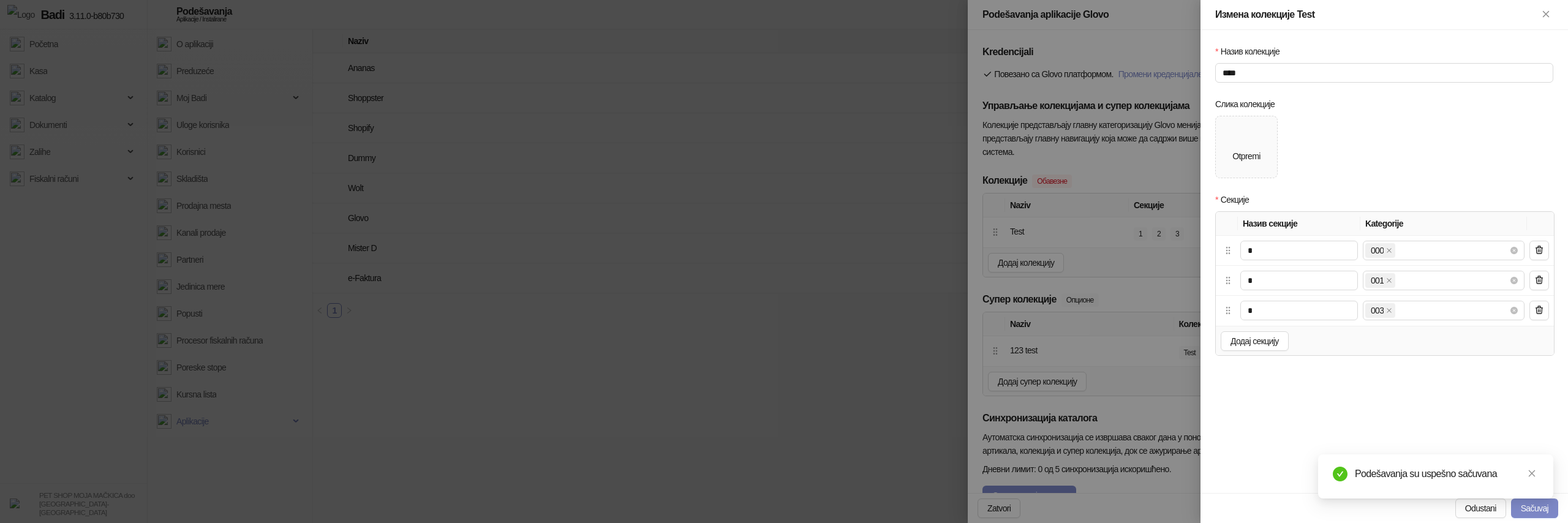
click at [1116, 201] on div at bounding box center [784, 261] width 1568 height 523
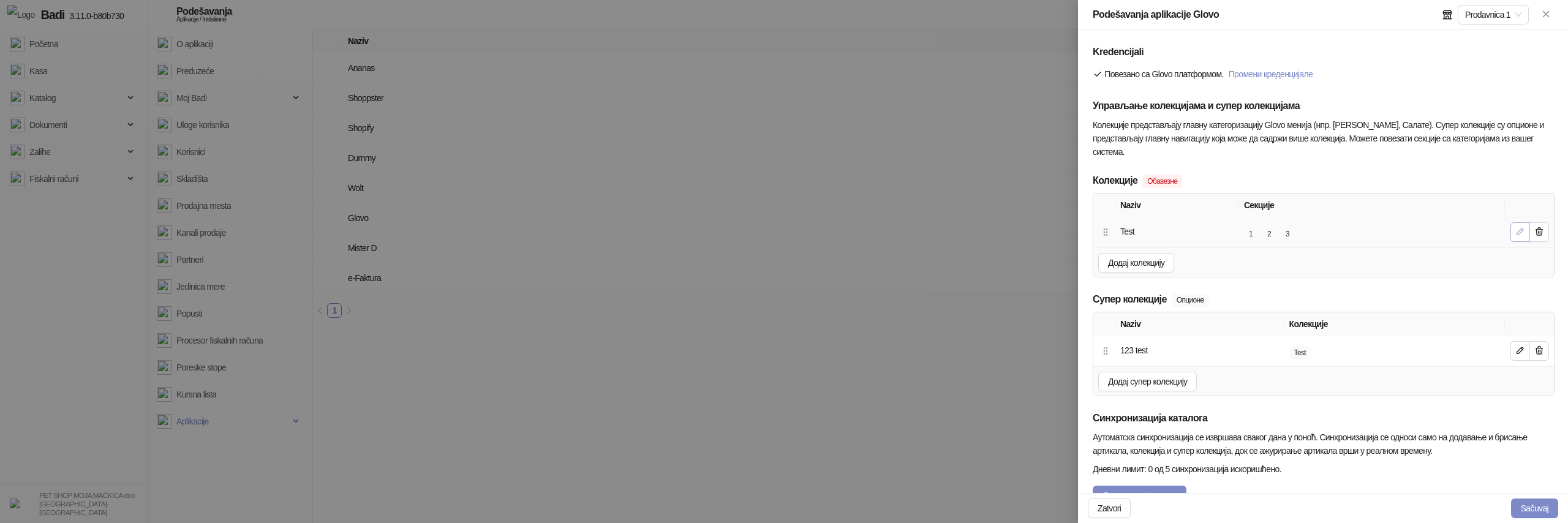
type input "**********"
click at [1520, 235] on icon "button" at bounding box center [1520, 231] width 10 height 10
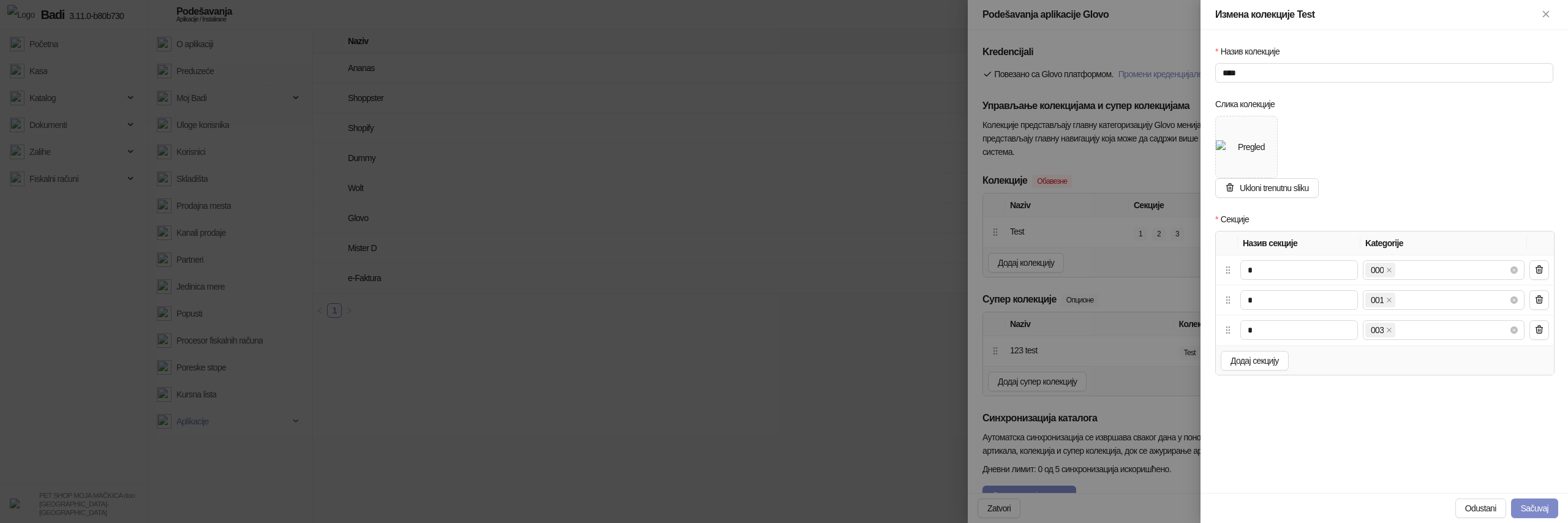
click at [1104, 243] on div at bounding box center [784, 261] width 1568 height 523
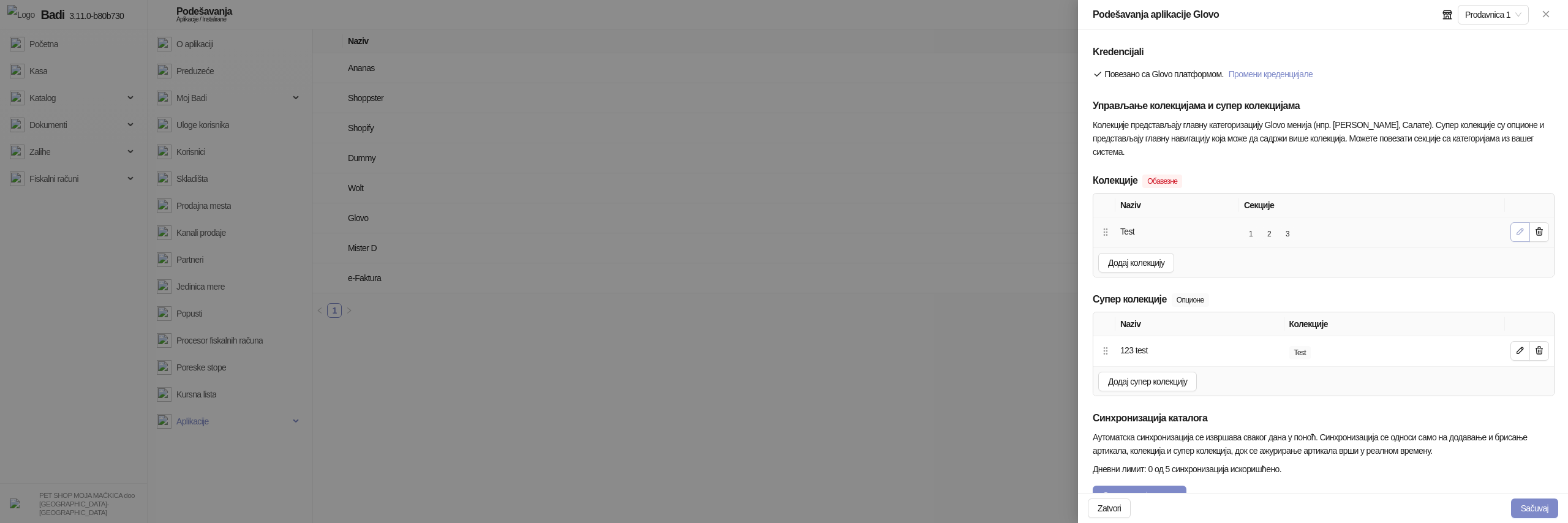
click at [1516, 230] on icon "button" at bounding box center [1520, 231] width 10 height 10
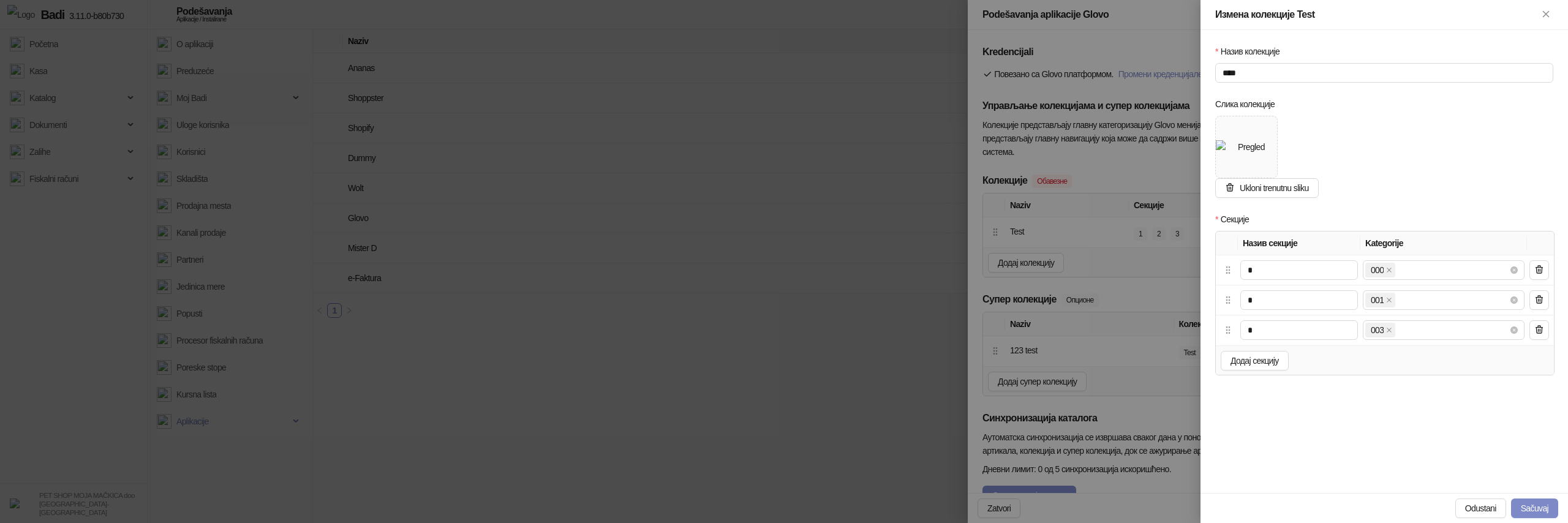
click at [1058, 156] on div at bounding box center [784, 261] width 1568 height 523
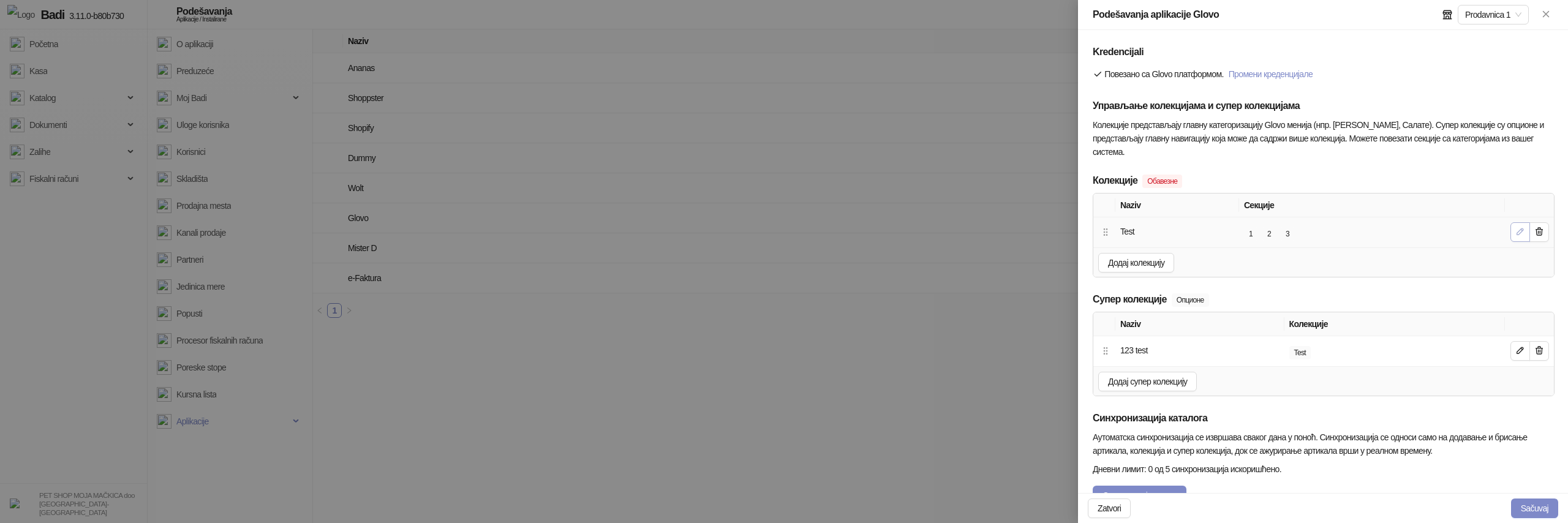
click at [1516, 231] on icon "button" at bounding box center [1520, 231] width 10 height 10
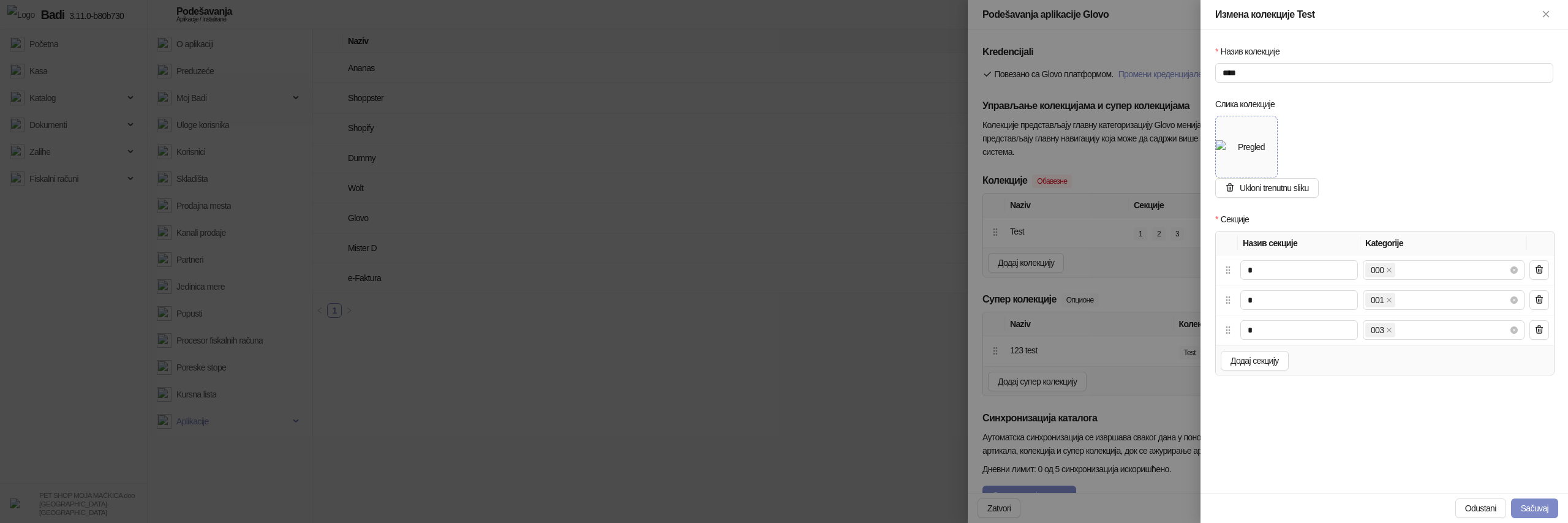
click at [1256, 153] on img at bounding box center [1246, 147] width 62 height 14
click at [1527, 505] on button "Sačuvaj" at bounding box center [1534, 507] width 47 height 19
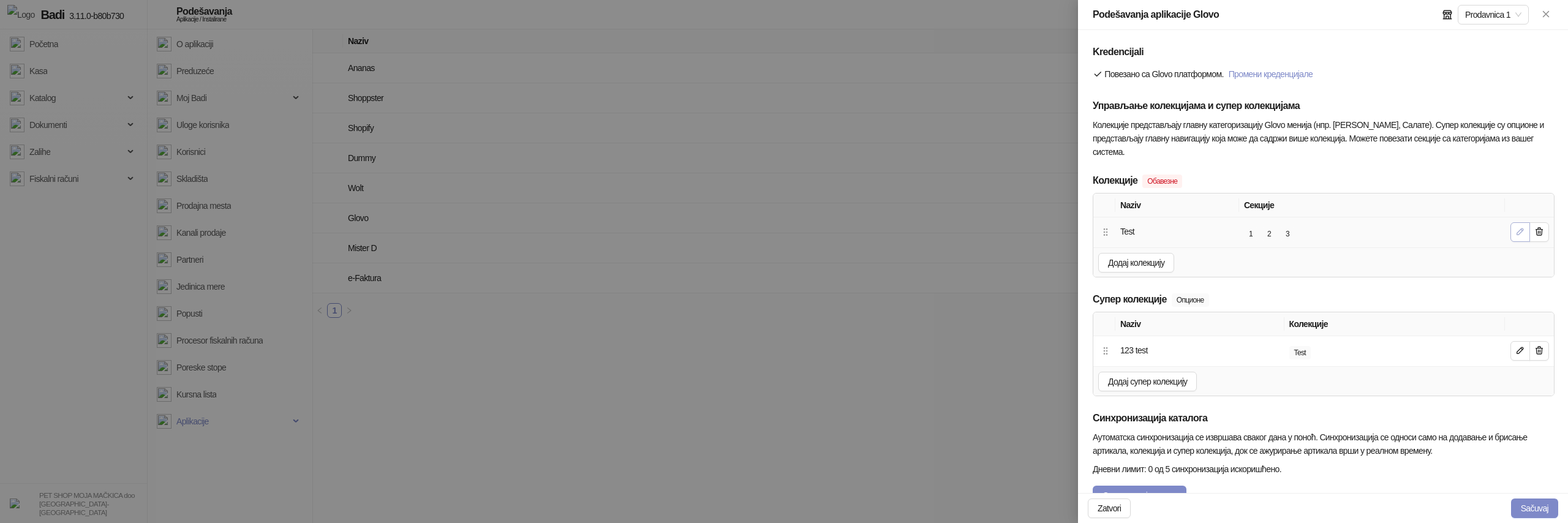
click at [1514, 235] on button "button" at bounding box center [1520, 232] width 19 height 19
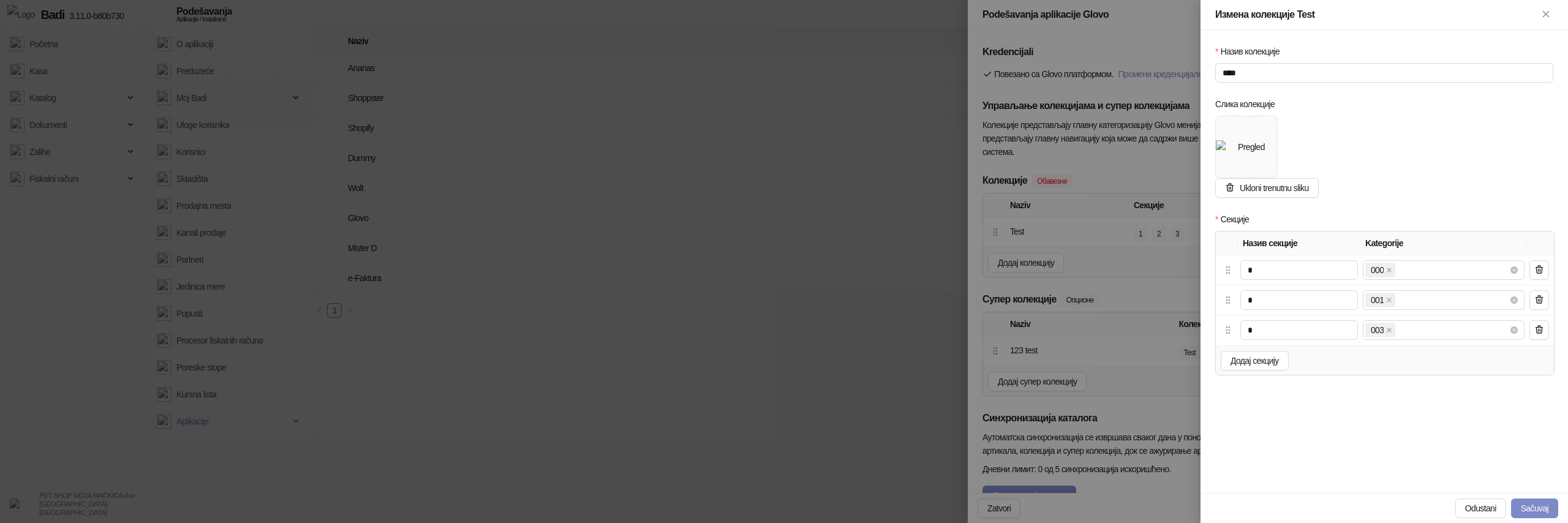
click at [1129, 291] on div at bounding box center [784, 261] width 1568 height 523
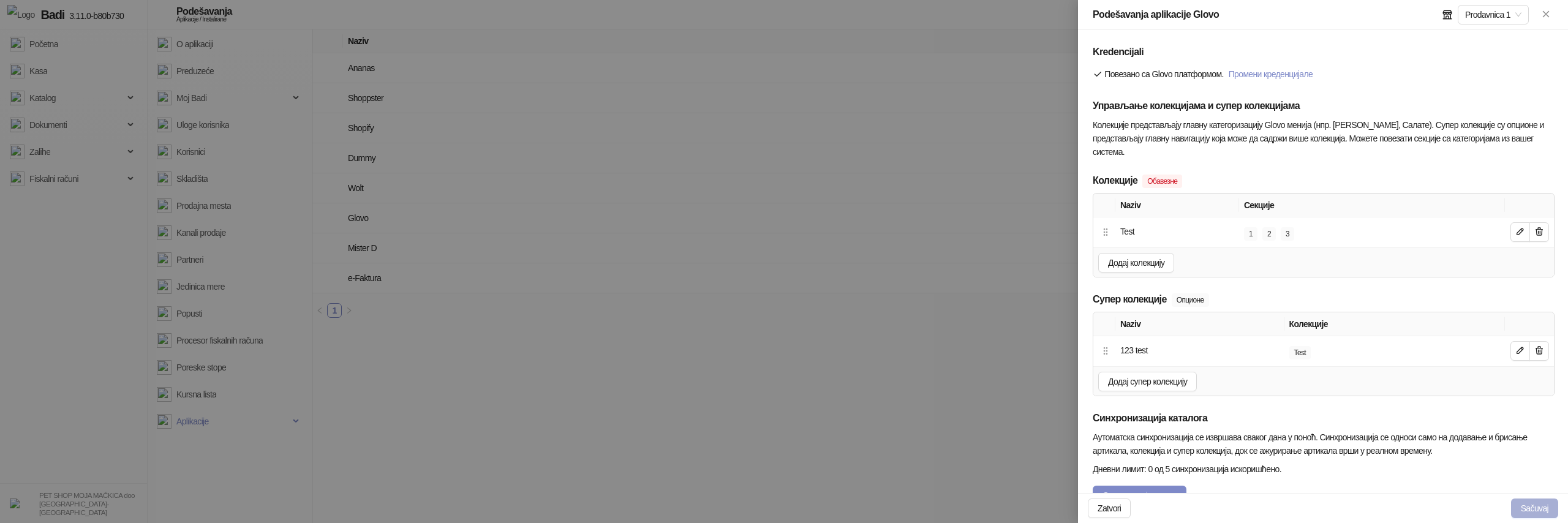
click at [1528, 507] on button "Sačuvaj" at bounding box center [1534, 507] width 47 height 19
click at [1522, 233] on icon "button" at bounding box center [1520, 231] width 10 height 10
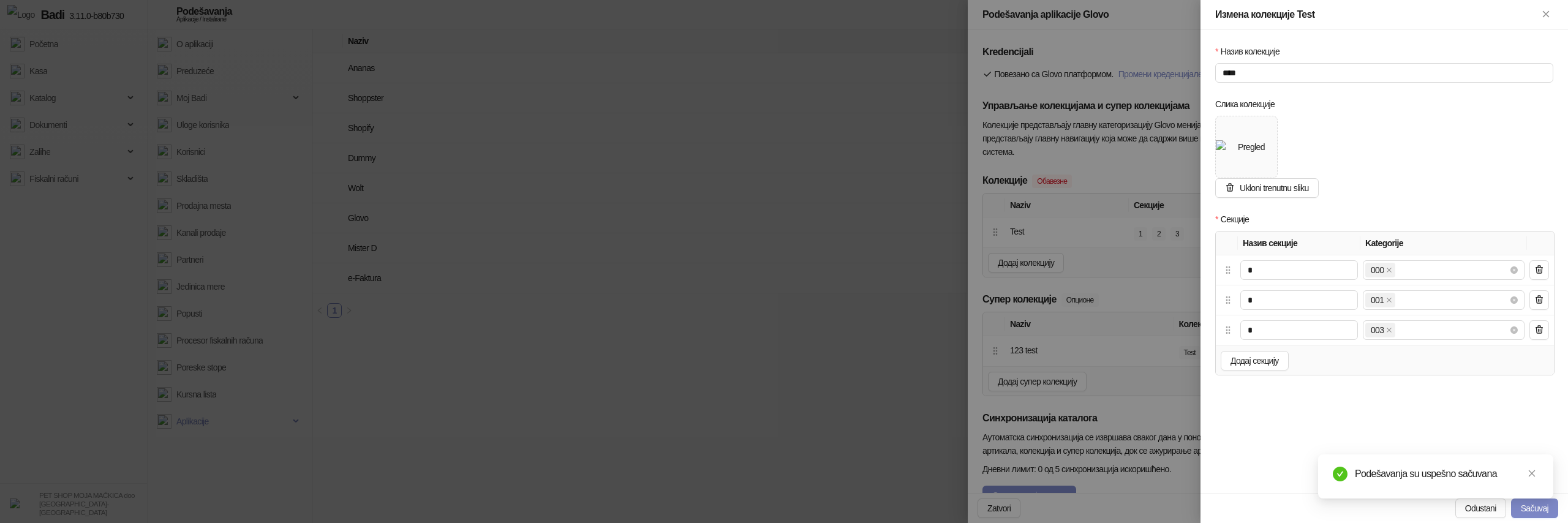
click at [1145, 261] on div at bounding box center [784, 261] width 1568 height 523
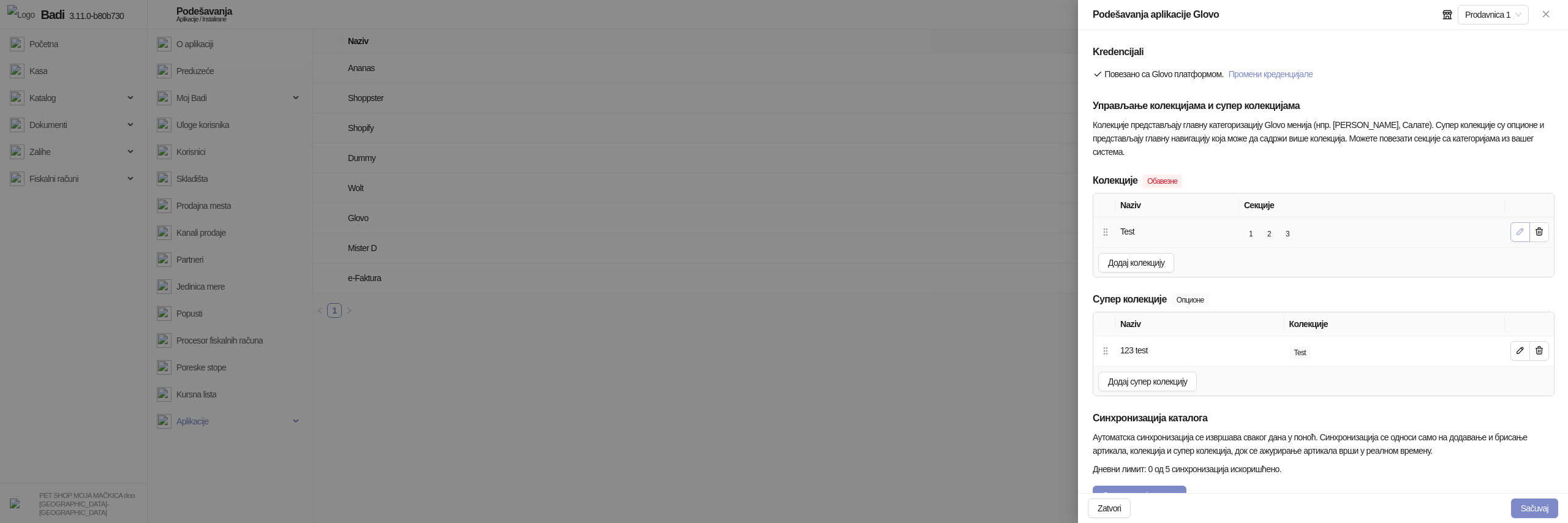
type input "**********"
click at [1518, 236] on icon "button" at bounding box center [1520, 231] width 10 height 10
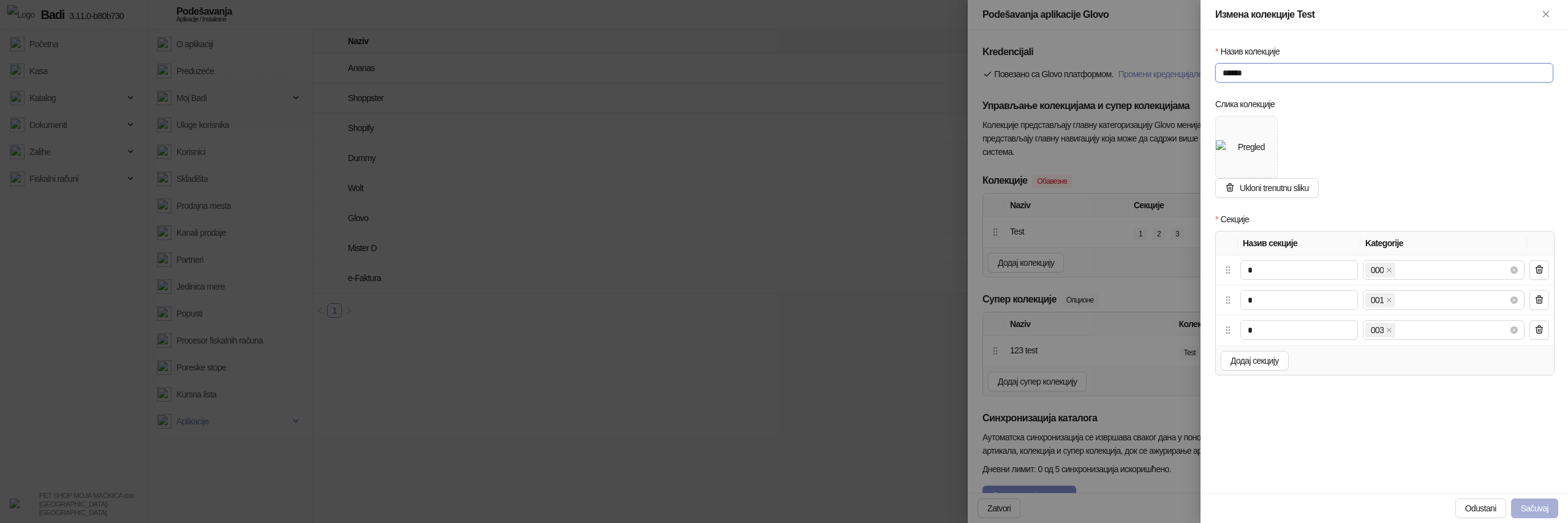
type input "******"
click at [1528, 500] on button "Sačuvaj" at bounding box center [1534, 507] width 47 height 19
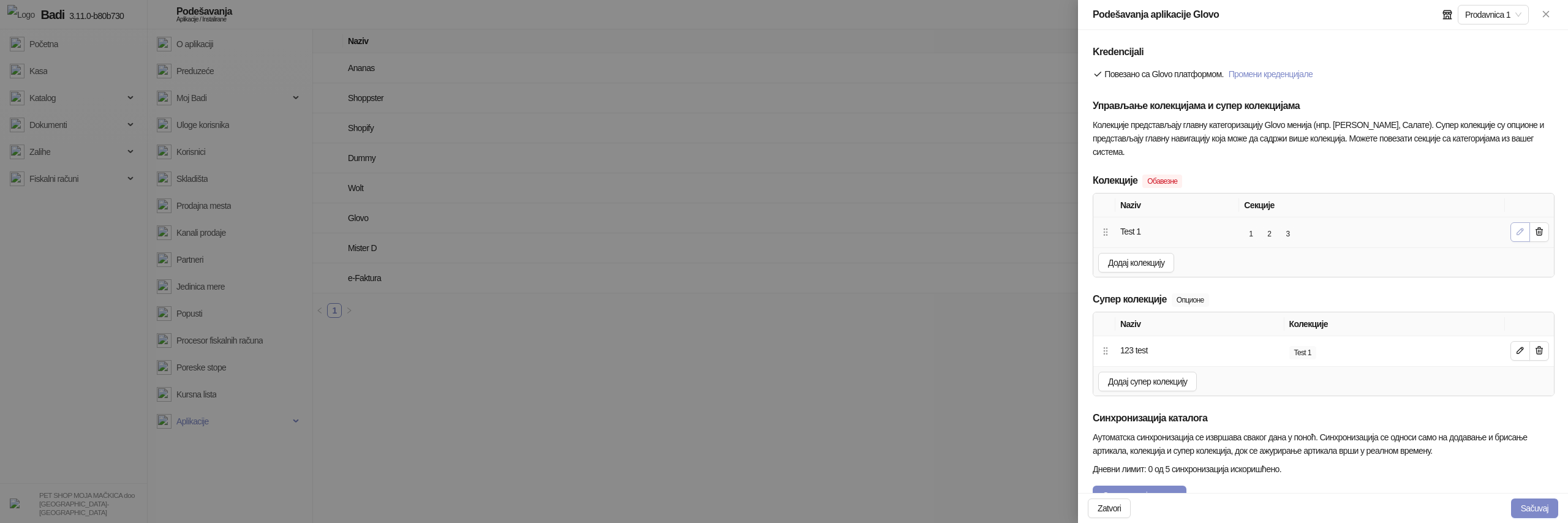
click at [1521, 231] on icon "button" at bounding box center [1520, 231] width 10 height 10
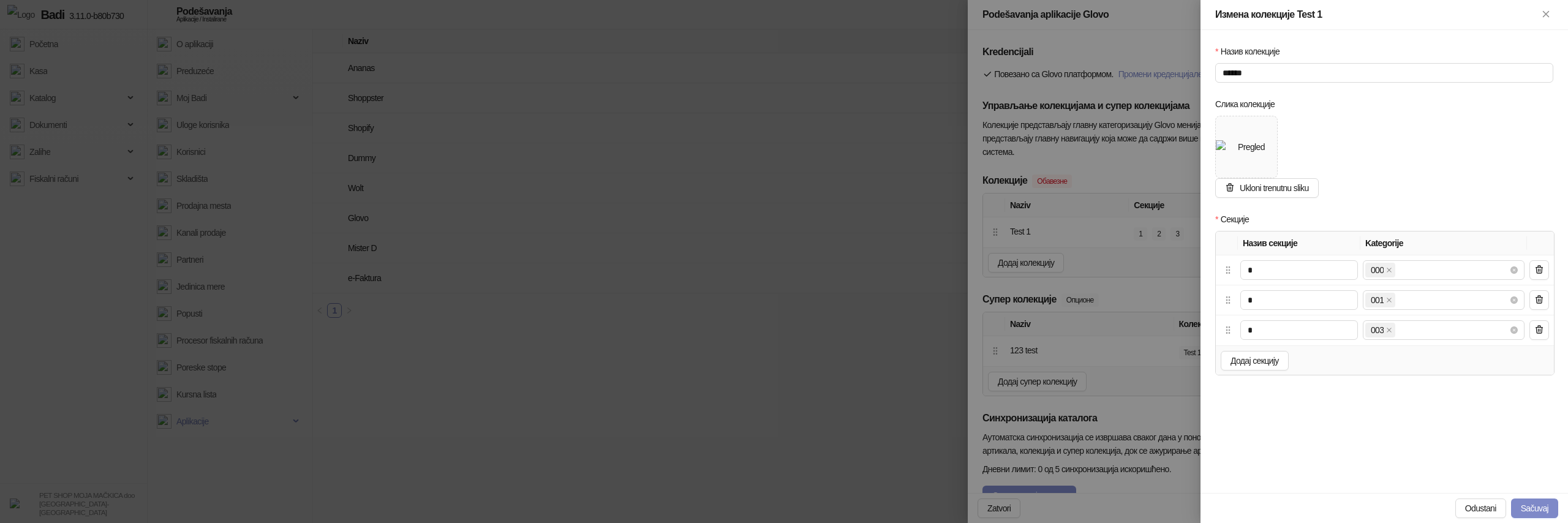
click at [1116, 287] on div at bounding box center [784, 261] width 1568 height 523
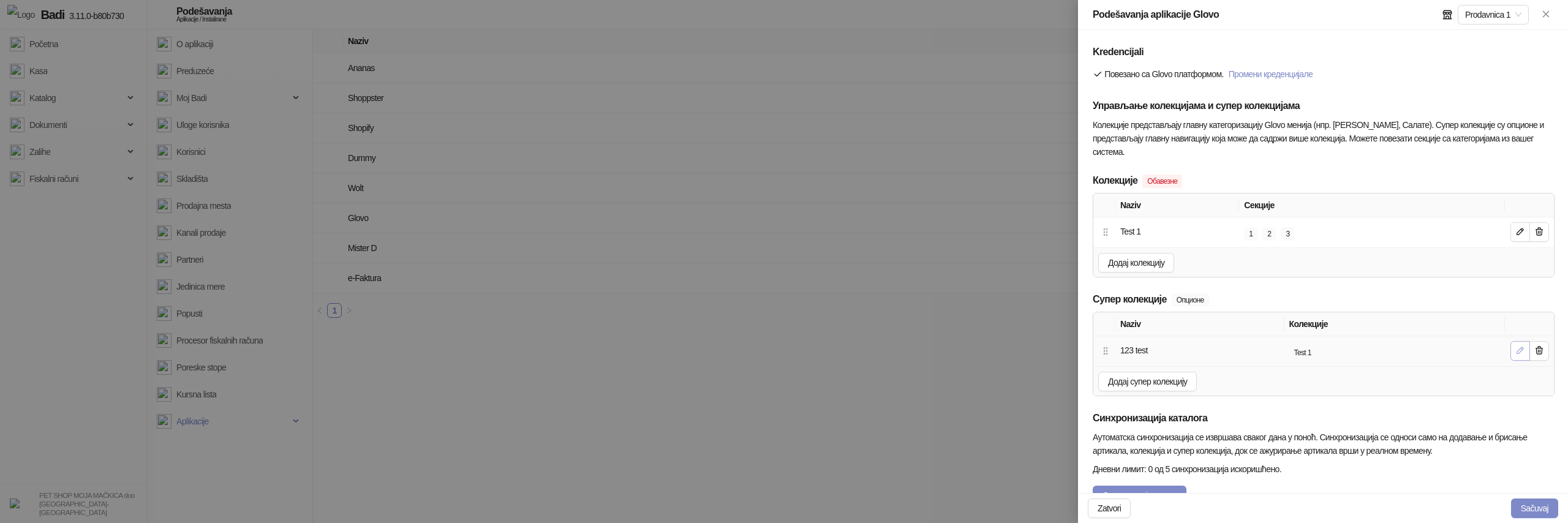
click at [1520, 351] on icon "button" at bounding box center [1520, 350] width 6 height 6
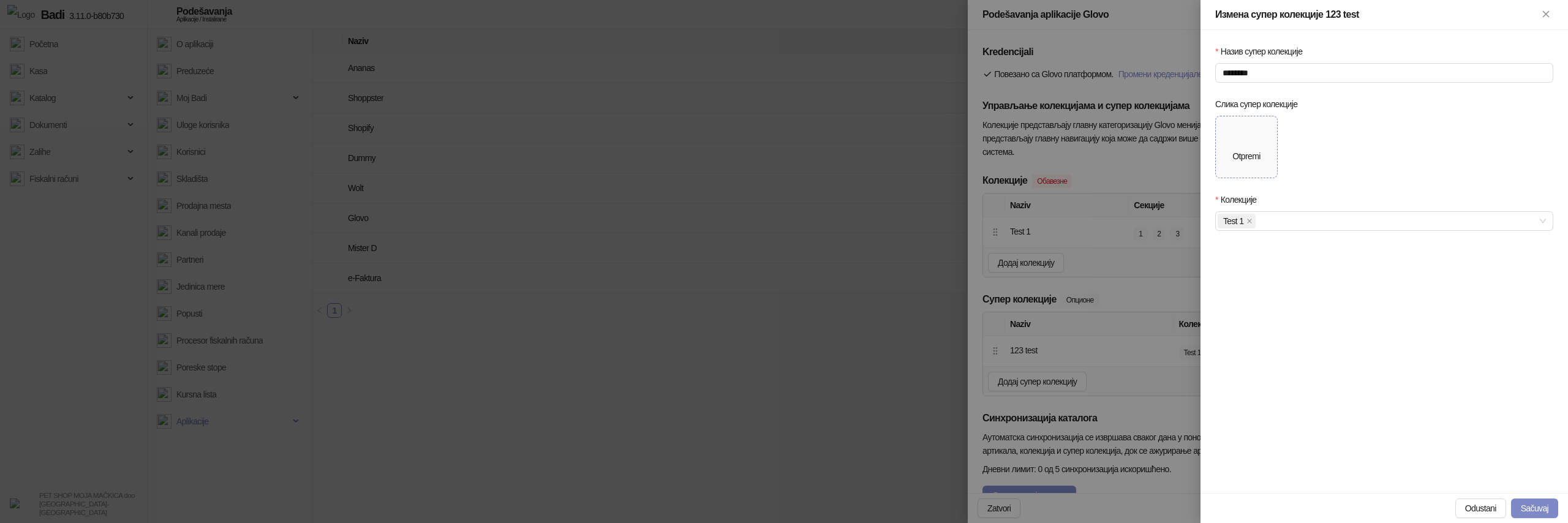
click at [1242, 147] on div "Otpremi" at bounding box center [1246, 147] width 28 height 32
click at [1533, 504] on button "Sačuvaj" at bounding box center [1534, 507] width 47 height 19
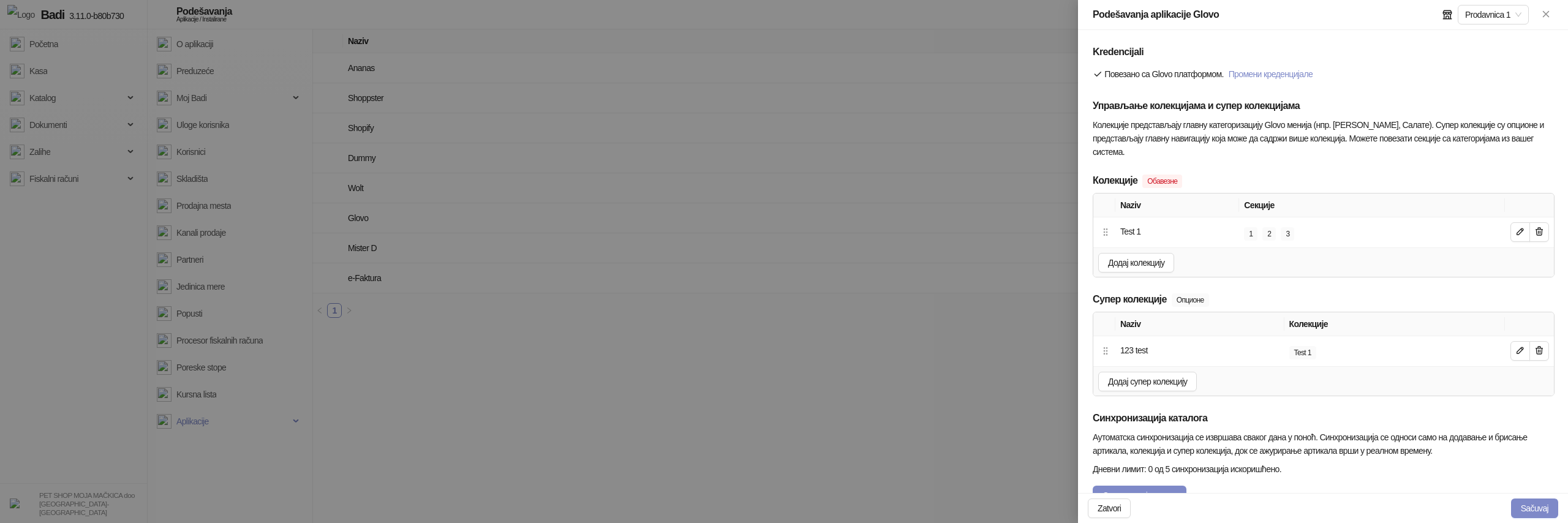
click at [1533, 504] on button "Sačuvaj" at bounding box center [1534, 507] width 47 height 19
type input "**********"
click at [1518, 357] on button "button" at bounding box center [1520, 350] width 19 height 19
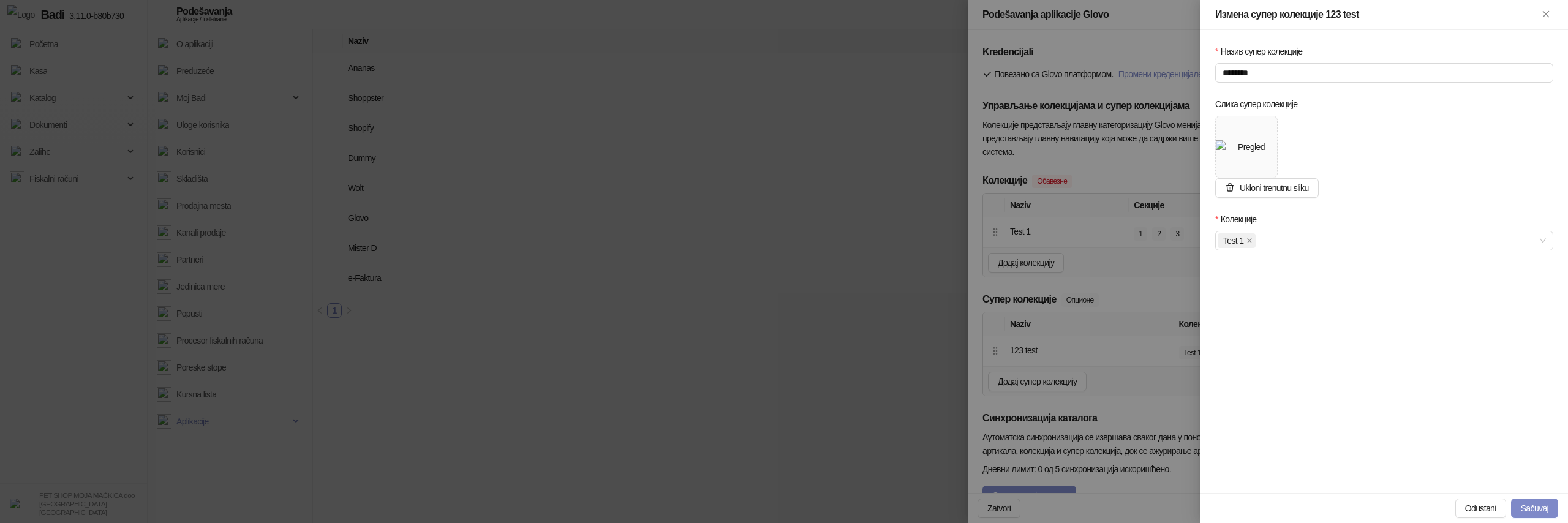
click at [1083, 250] on div at bounding box center [784, 261] width 1568 height 523
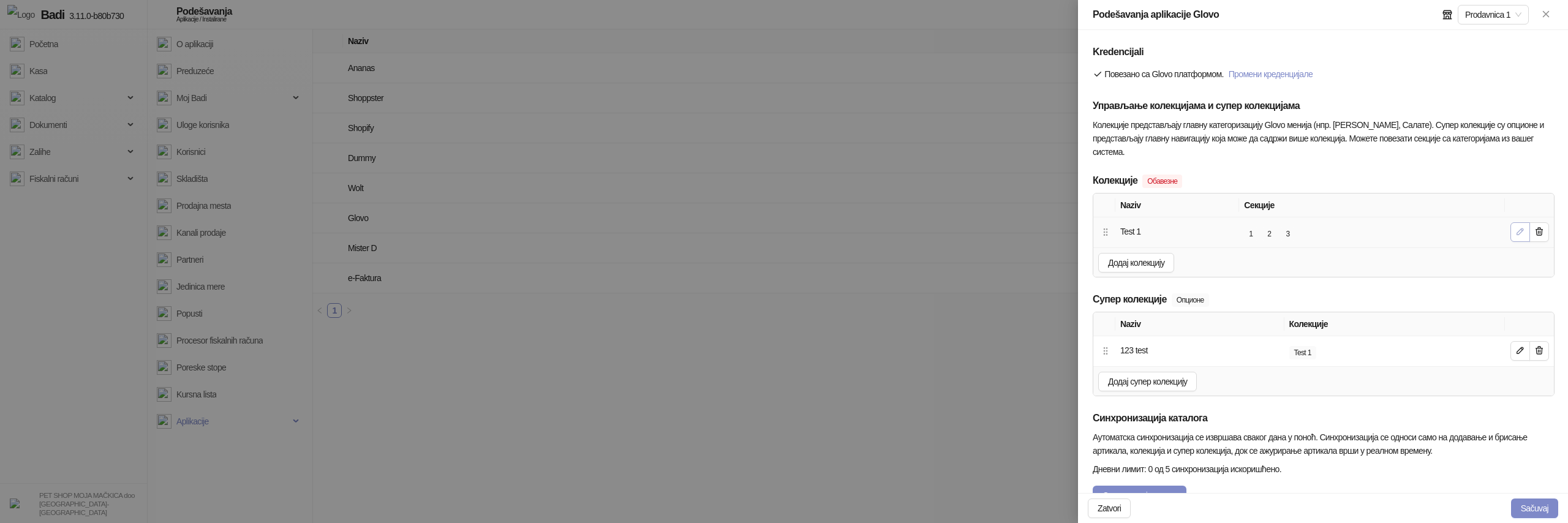
click at [1516, 232] on icon "button" at bounding box center [1520, 231] width 10 height 10
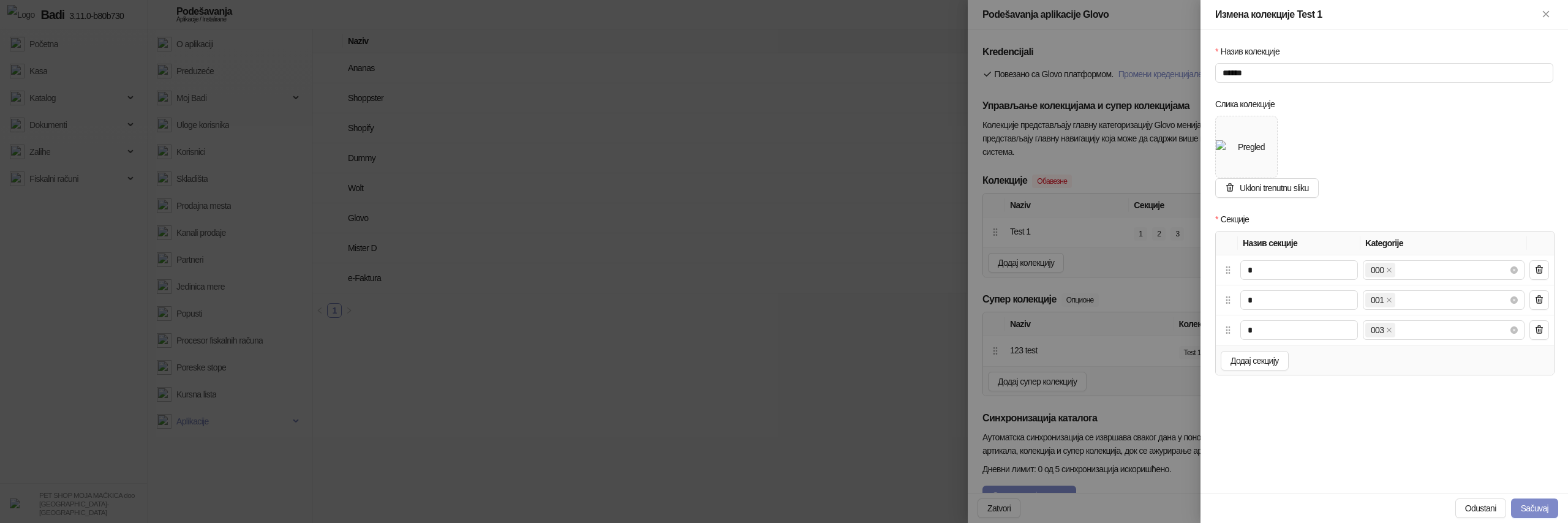
click at [1139, 255] on div at bounding box center [784, 261] width 1568 height 523
